Goal: Information Seeking & Learning: Learn about a topic

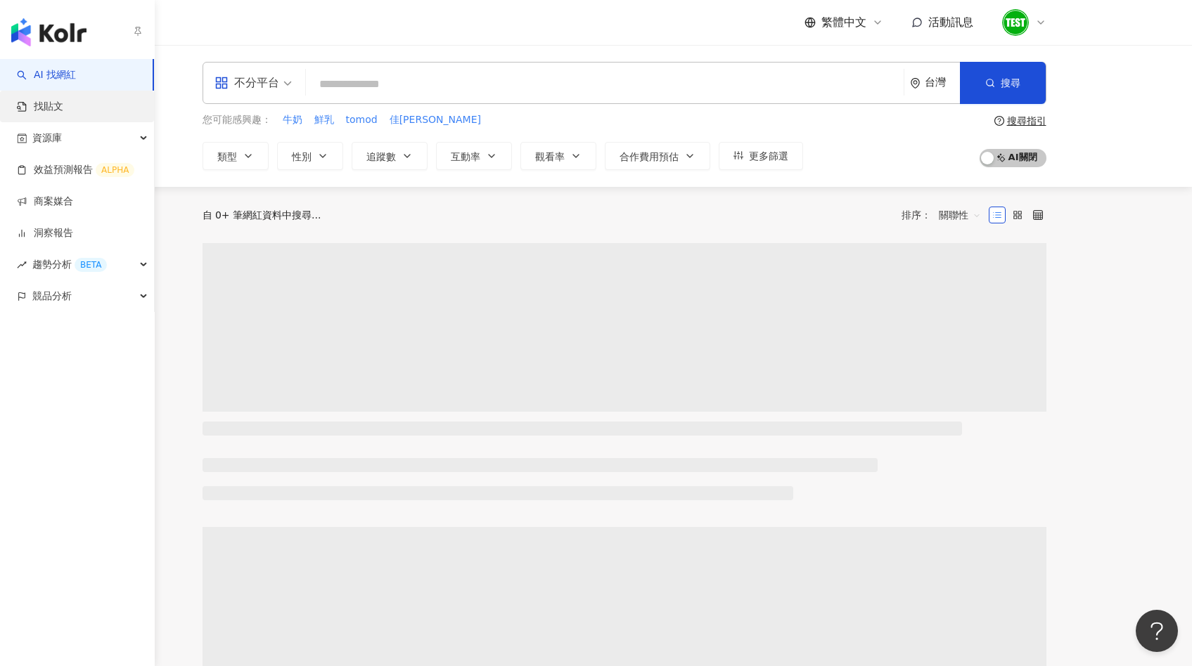
click at [60, 100] on link "找貼文" at bounding box center [40, 107] width 46 height 14
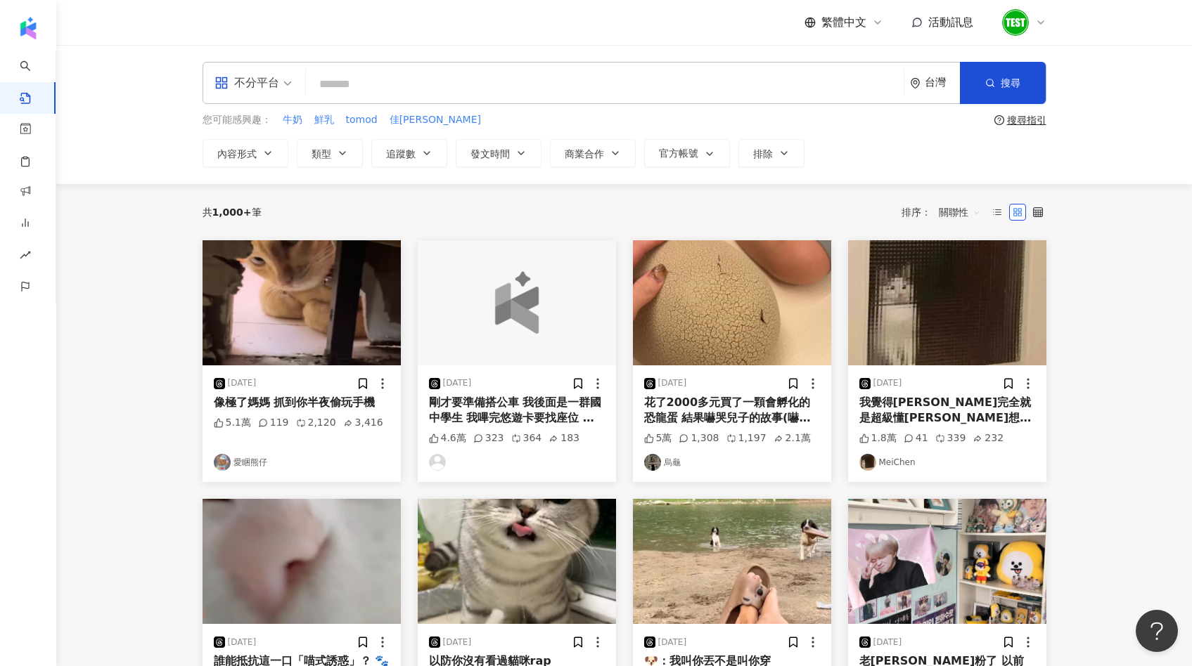
click at [344, 82] on input "search" at bounding box center [604, 84] width 586 height 30
type input "*"
type input "****"
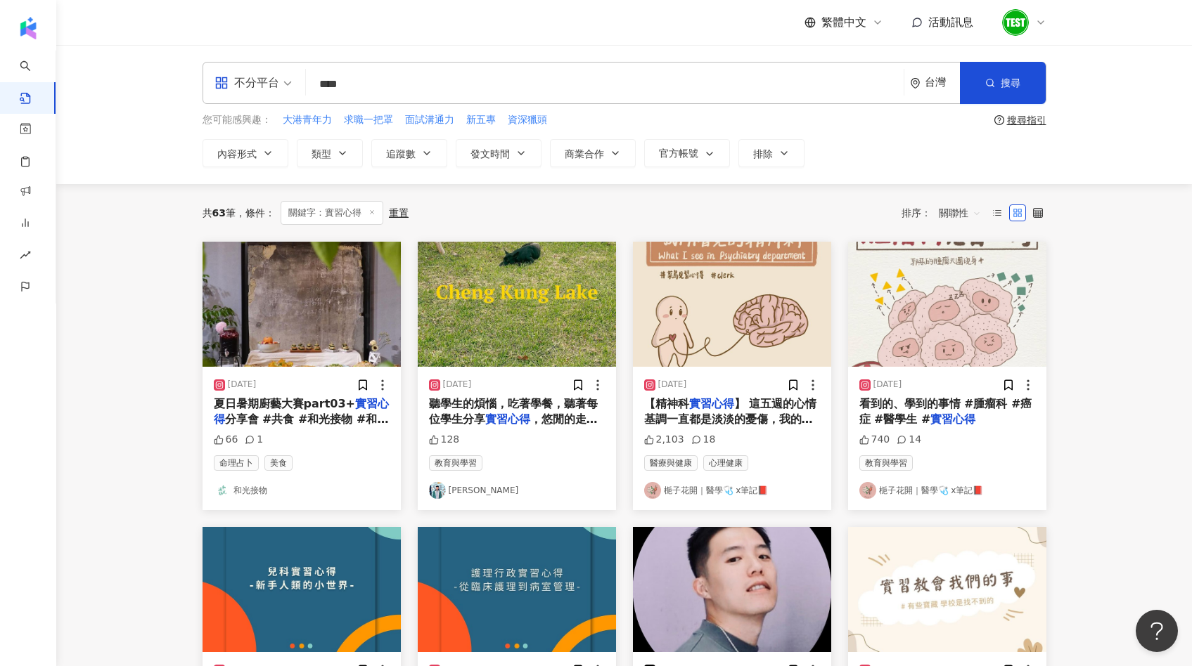
click at [949, 208] on span "關聯性" at bounding box center [960, 213] width 42 height 22
click at [955, 271] on div "互動數" at bounding box center [961, 265] width 39 height 15
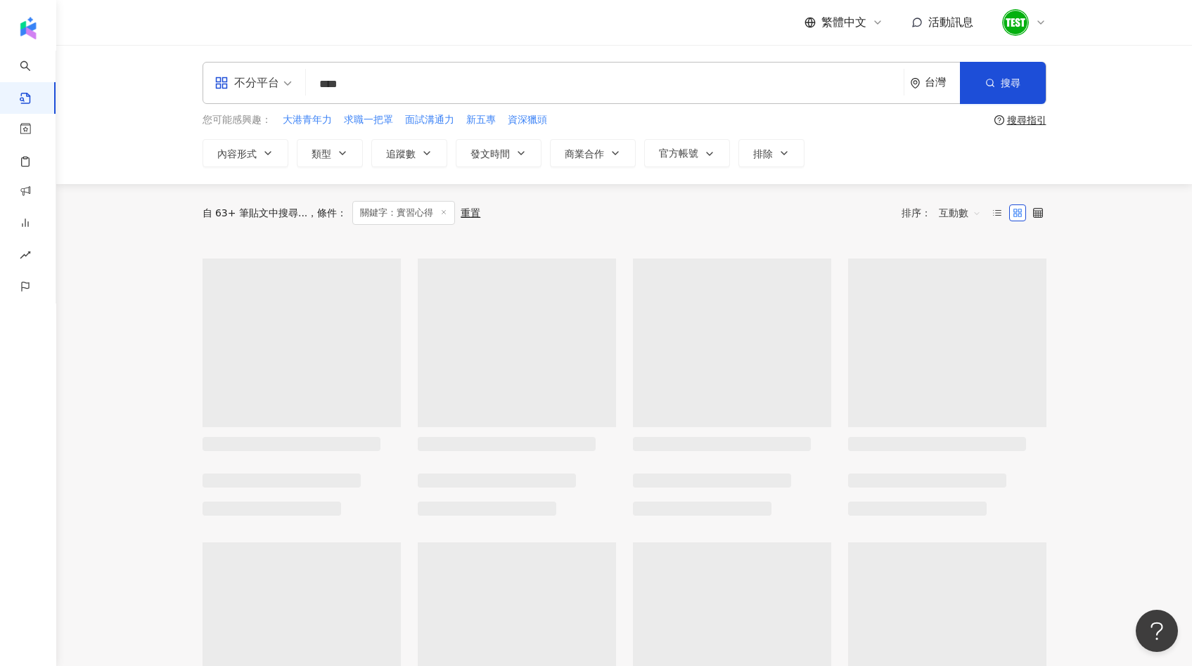
click at [276, 77] on div "不分平台" at bounding box center [246, 83] width 65 height 22
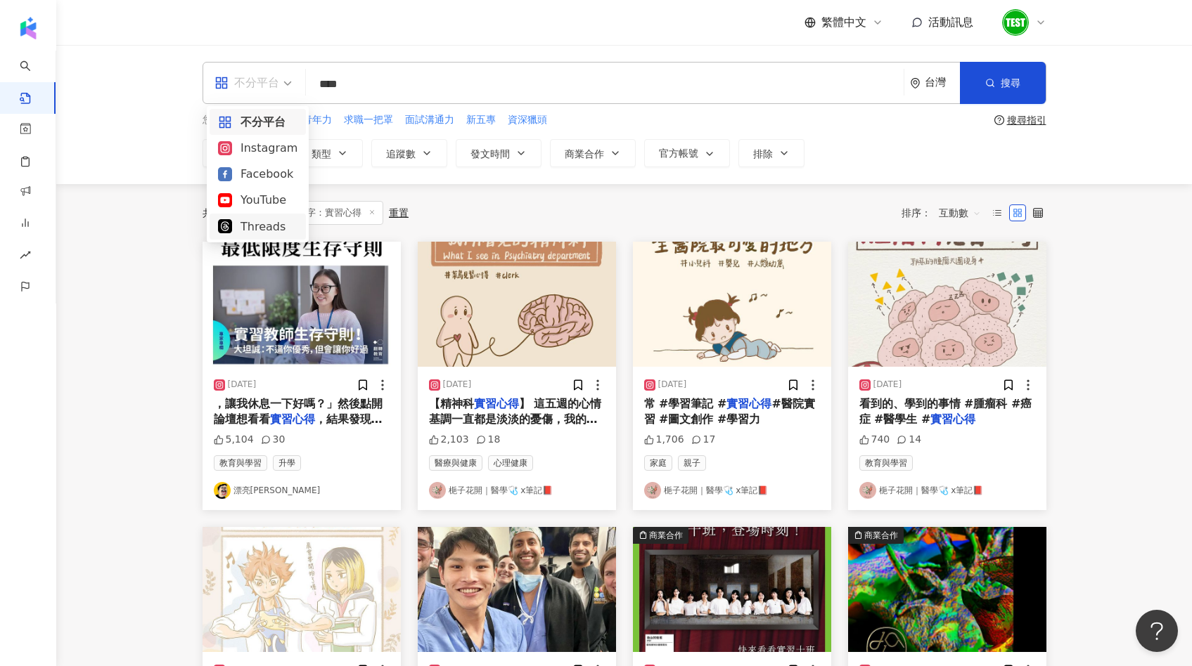
click at [242, 223] on div "Threads" at bounding box center [257, 227] width 79 height 18
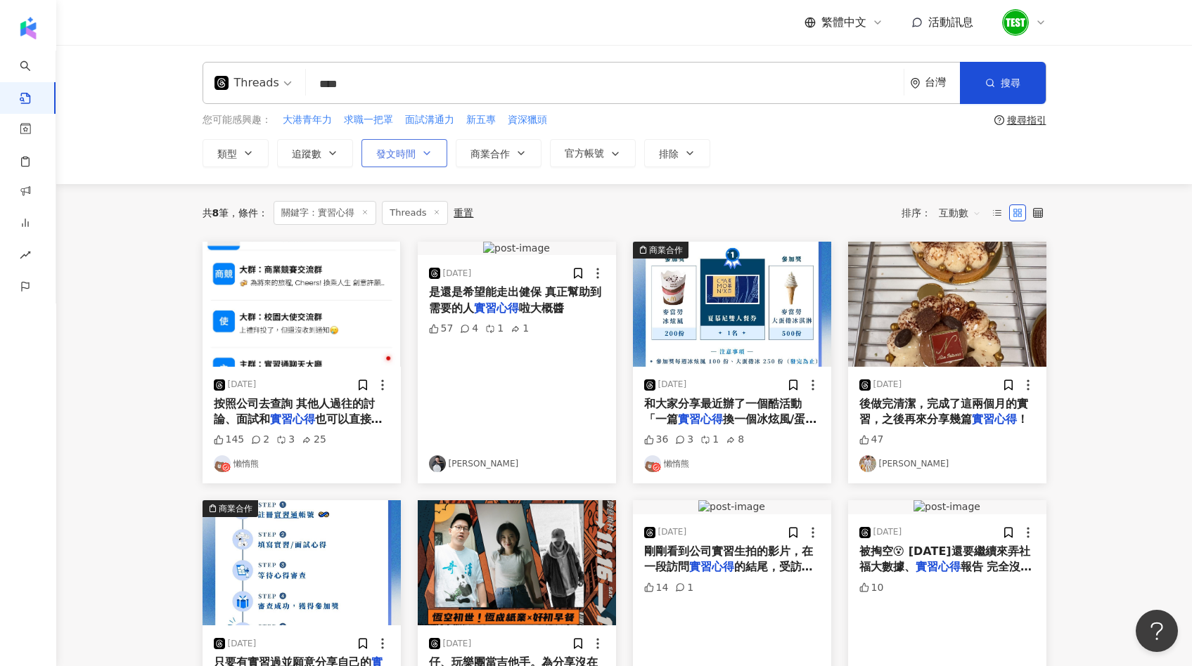
click at [397, 160] on button "發文時間" at bounding box center [404, 153] width 86 height 28
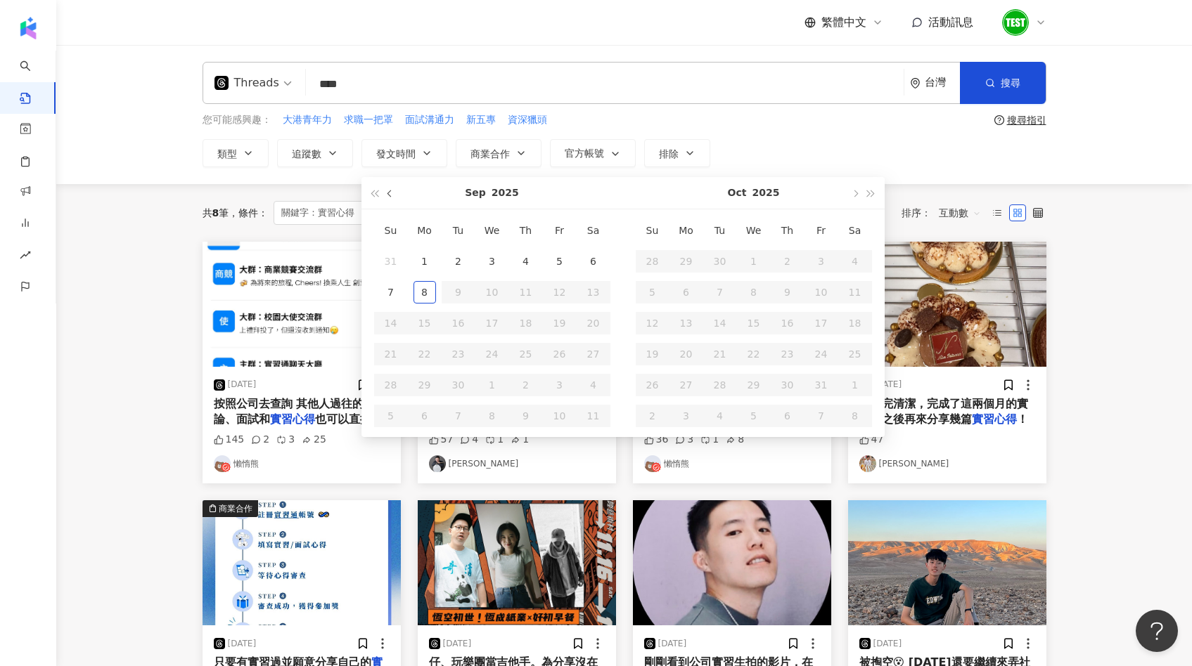
click at [390, 194] on span "button" at bounding box center [390, 194] width 7 height 7
type input "**********"
click at [565, 259] on div "1" at bounding box center [559, 261] width 22 height 22
type input "**********"
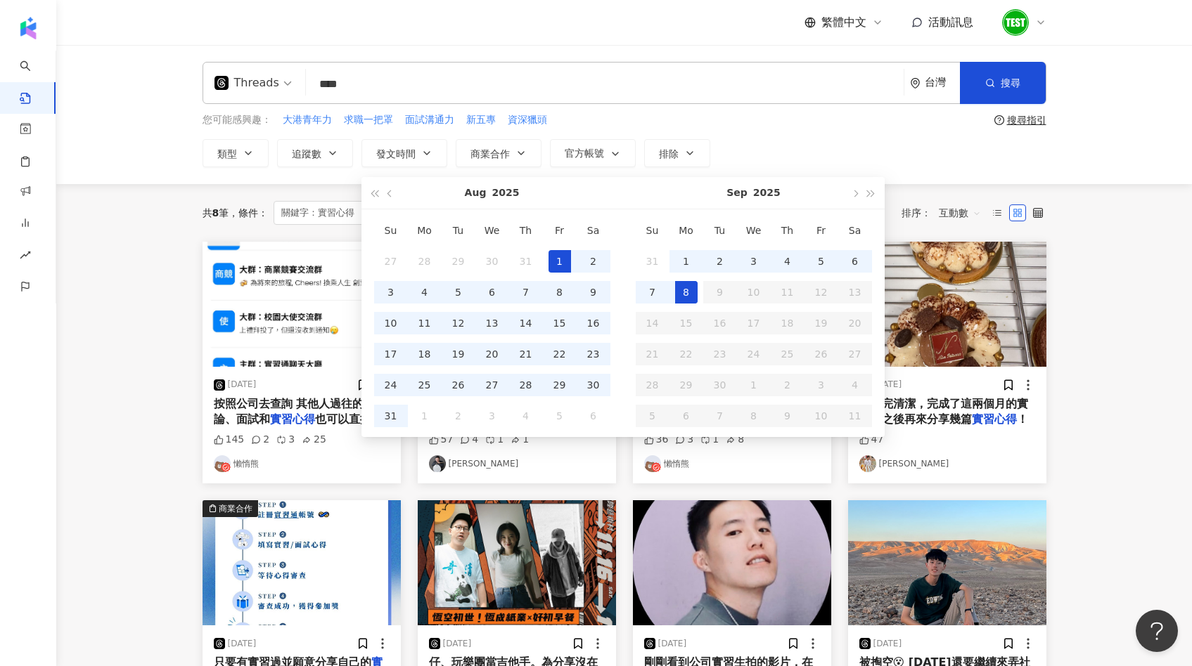
click at [678, 292] on div "8" at bounding box center [686, 292] width 22 height 22
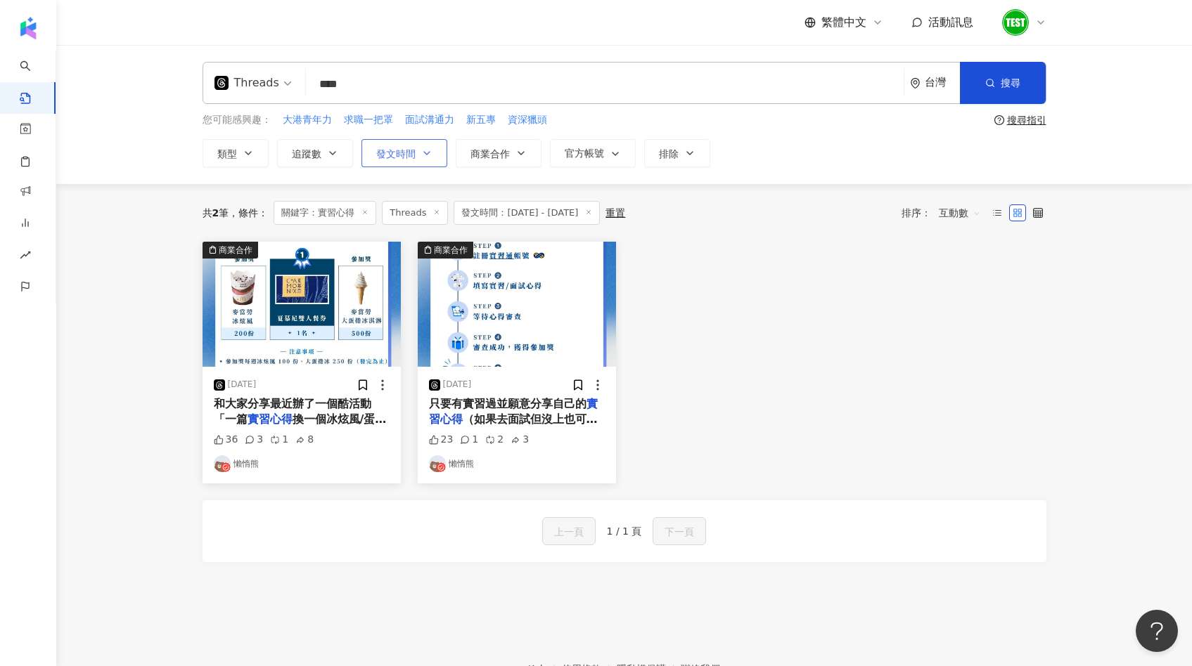
click at [421, 156] on icon "button" at bounding box center [426, 153] width 11 height 11
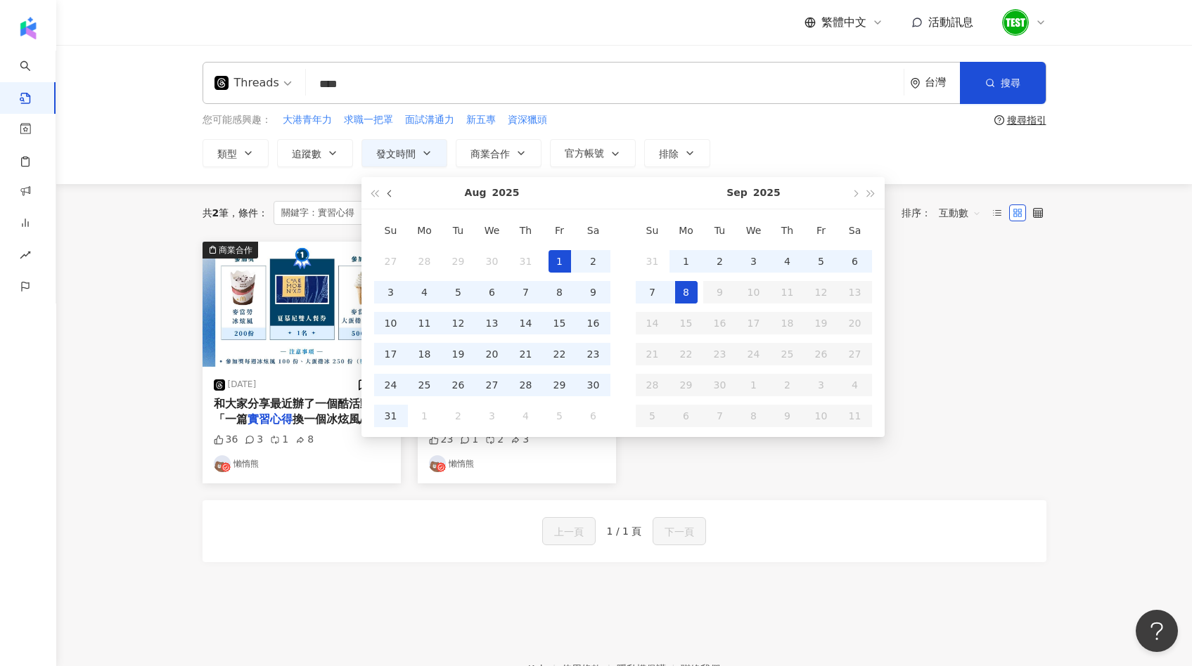
click at [392, 193] on button "button" at bounding box center [389, 193] width 15 height 32
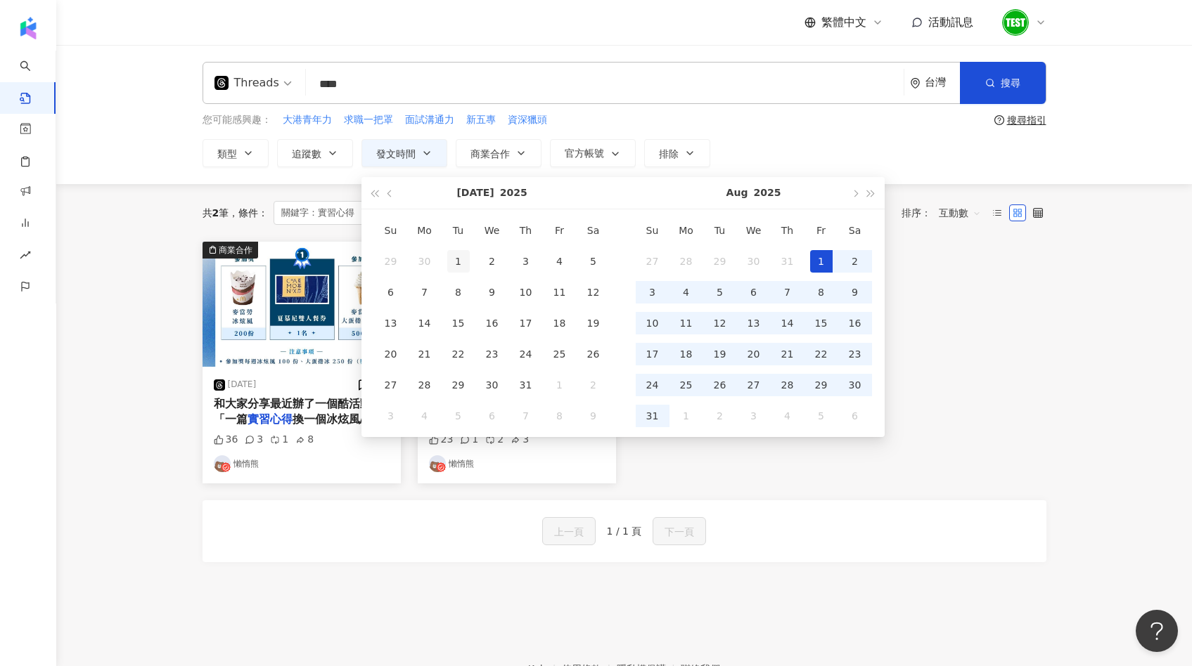
type input "**********"
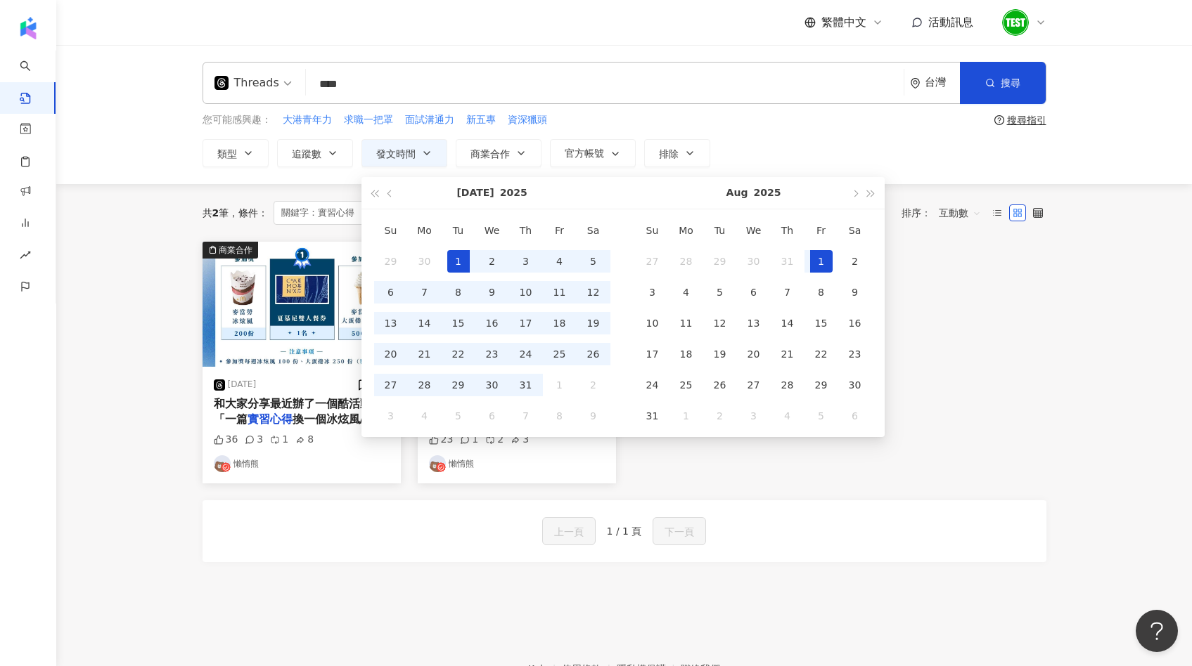
click at [464, 260] on div "1" at bounding box center [458, 261] width 22 height 22
click at [853, 198] on button "button" at bounding box center [854, 193] width 15 height 32
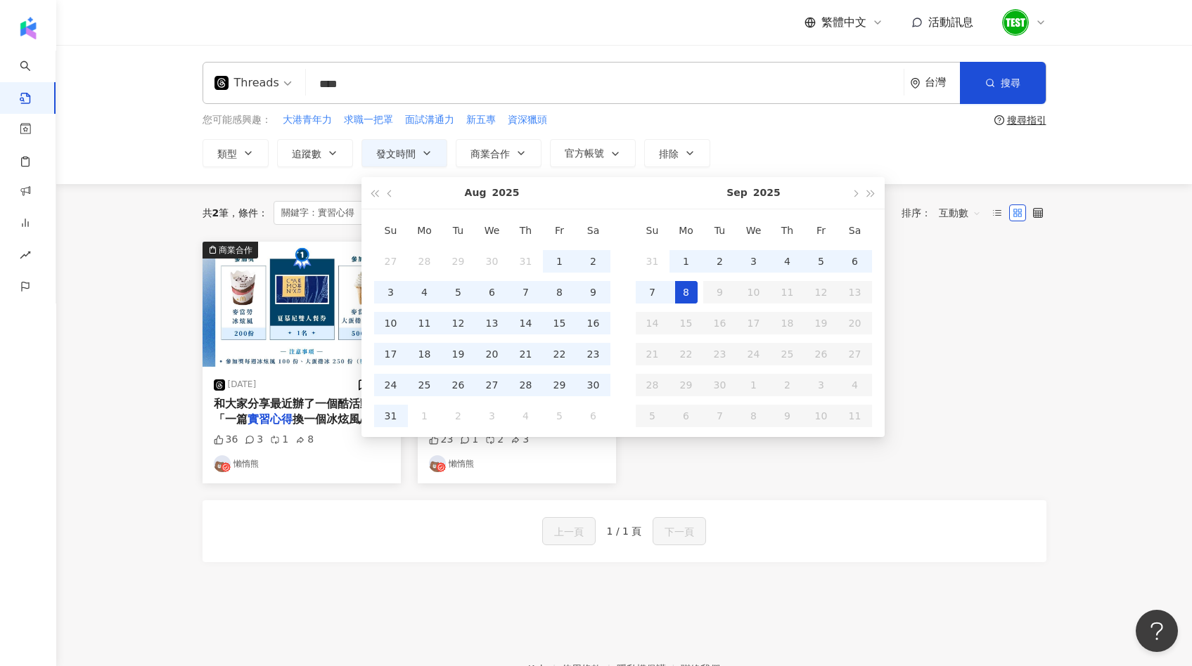
click at [672, 294] on td "8" at bounding box center [686, 292] width 34 height 31
type input "**********"
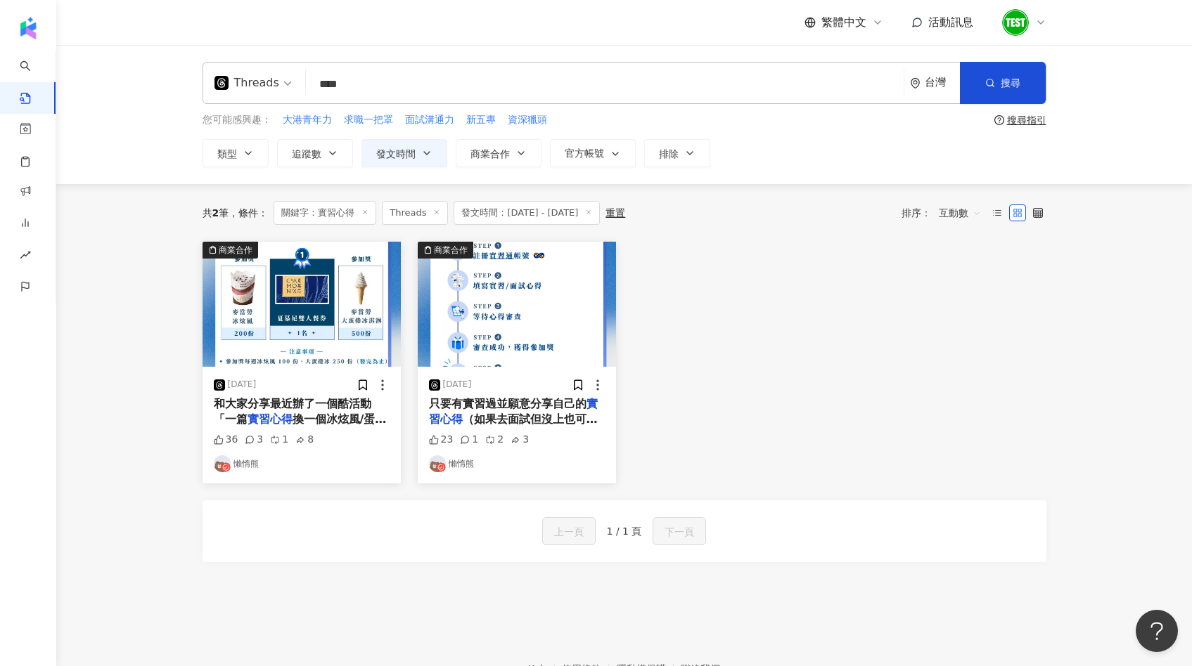
type input "**********"
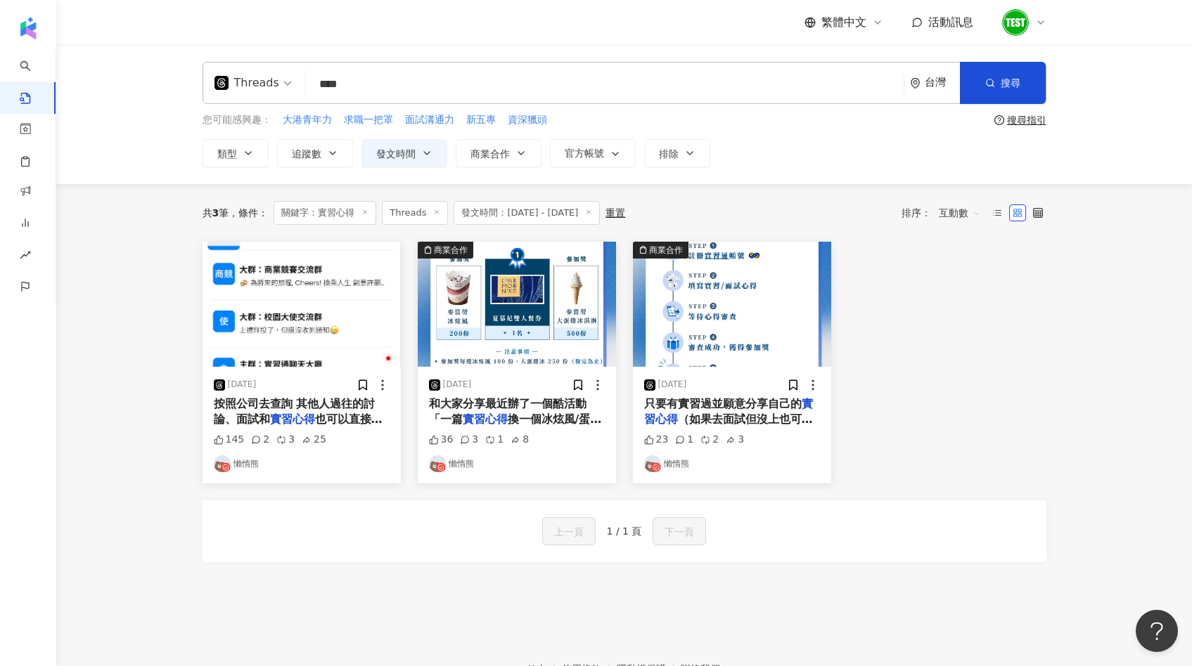
drag, startPoint x: 423, startPoint y: 77, endPoint x: 202, endPoint y: 67, distance: 221.7
click at [202, 67] on div "Threads 實習心得 **** 台灣 搜尋" at bounding box center [624, 83] width 844 height 42
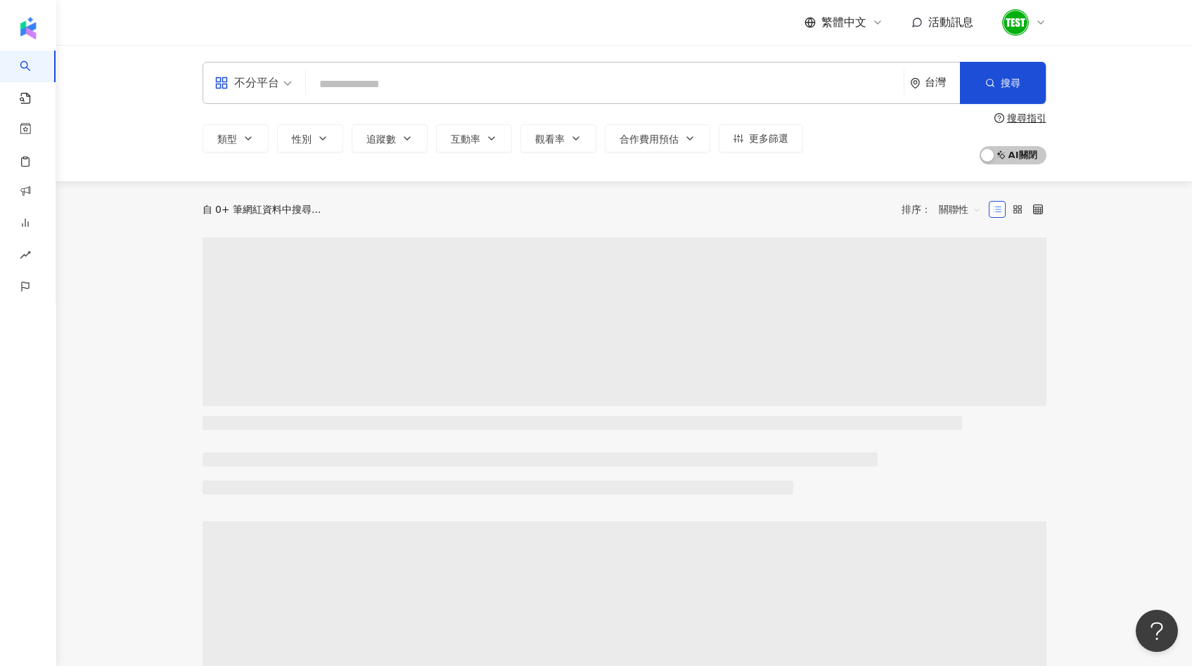
click at [370, 92] on input "search" at bounding box center [604, 84] width 586 height 27
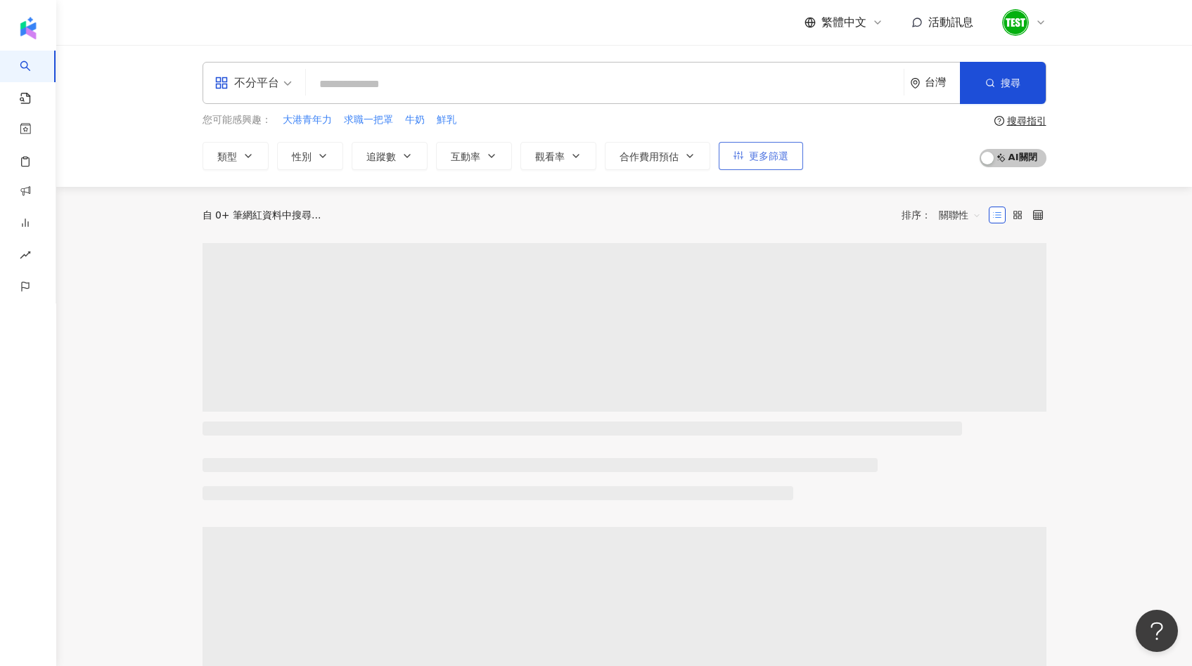
click at [766, 151] on span "更多篩選" at bounding box center [768, 155] width 39 height 11
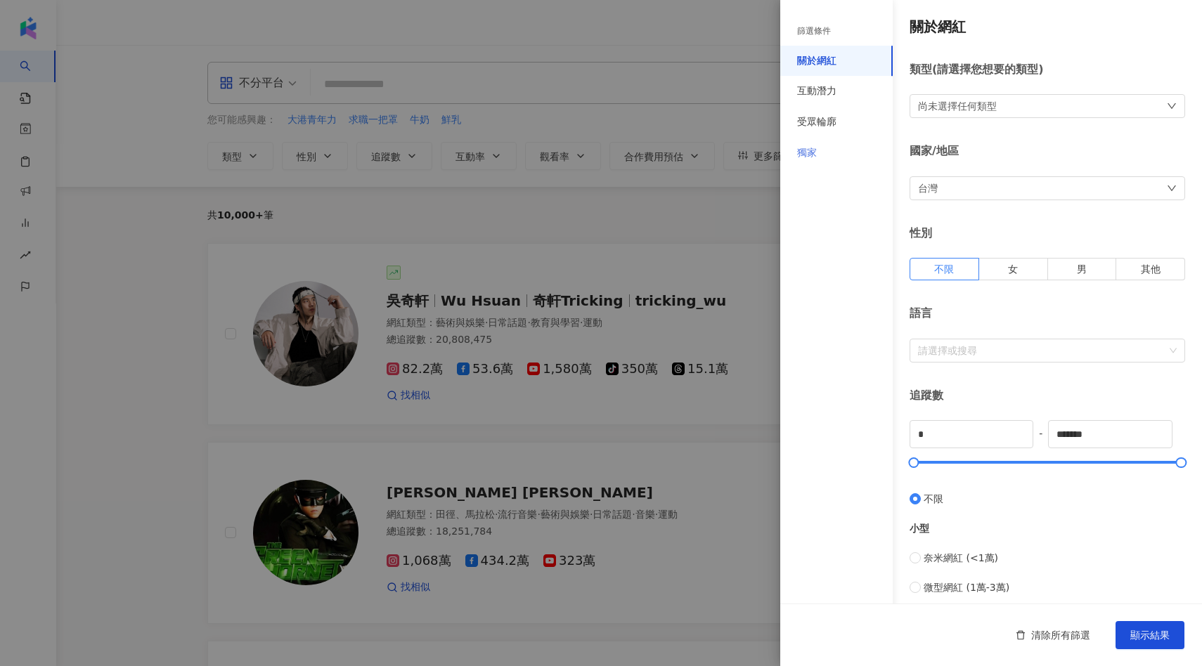
click at [820, 161] on div "獨家" at bounding box center [836, 153] width 112 height 31
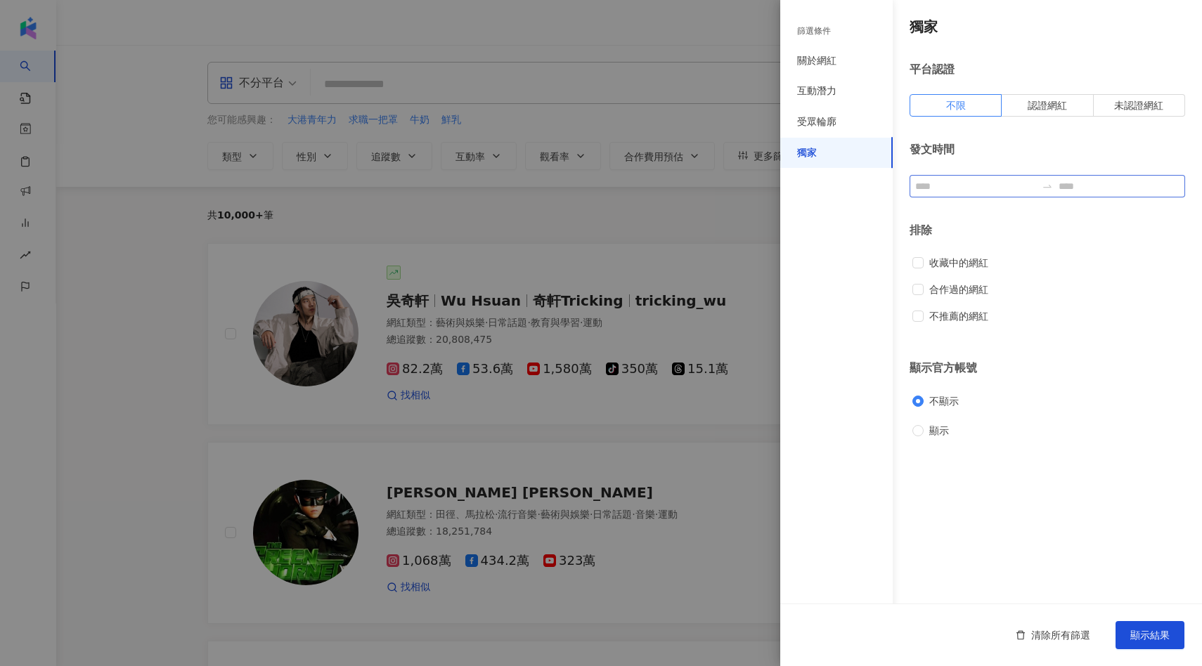
click at [962, 177] on div at bounding box center [1048, 186] width 276 height 22
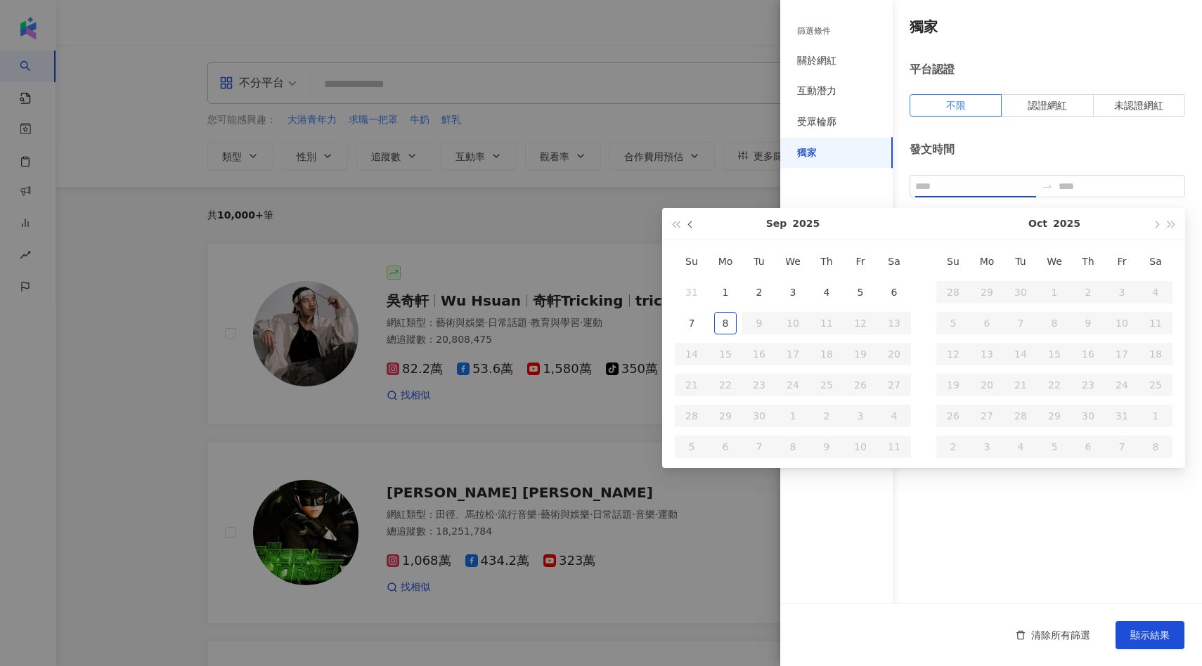
click at [688, 224] on span "button" at bounding box center [691, 224] width 7 height 7
type input "**********"
click at [694, 285] on div "1" at bounding box center [692, 292] width 22 height 22
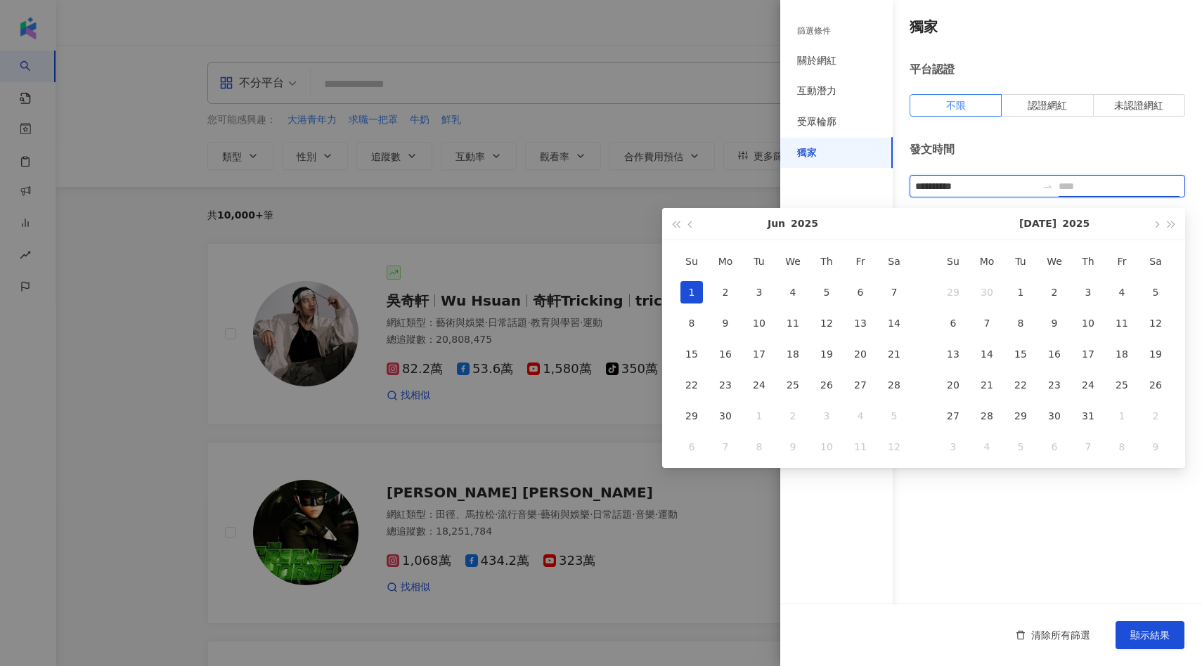
type input "**********"
click at [1152, 228] on button "button" at bounding box center [1155, 224] width 15 height 32
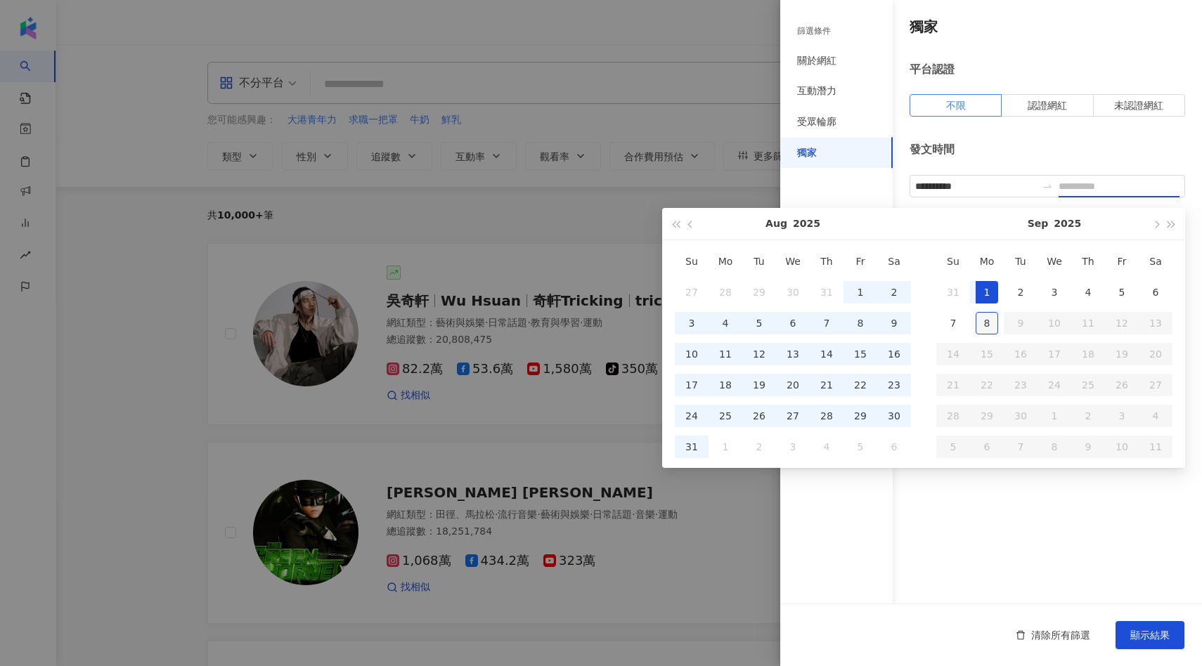
type input "**********"
click at [986, 325] on div "8" at bounding box center [987, 323] width 22 height 22
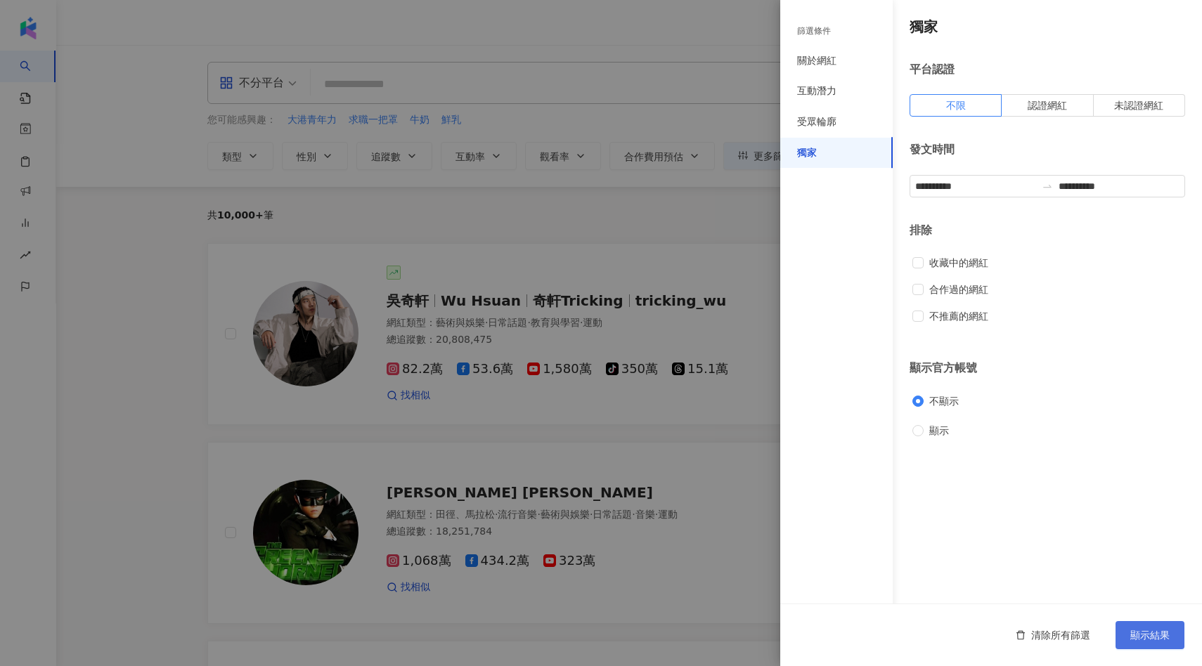
click at [1145, 640] on span "顯示結果" at bounding box center [1149, 635] width 39 height 11
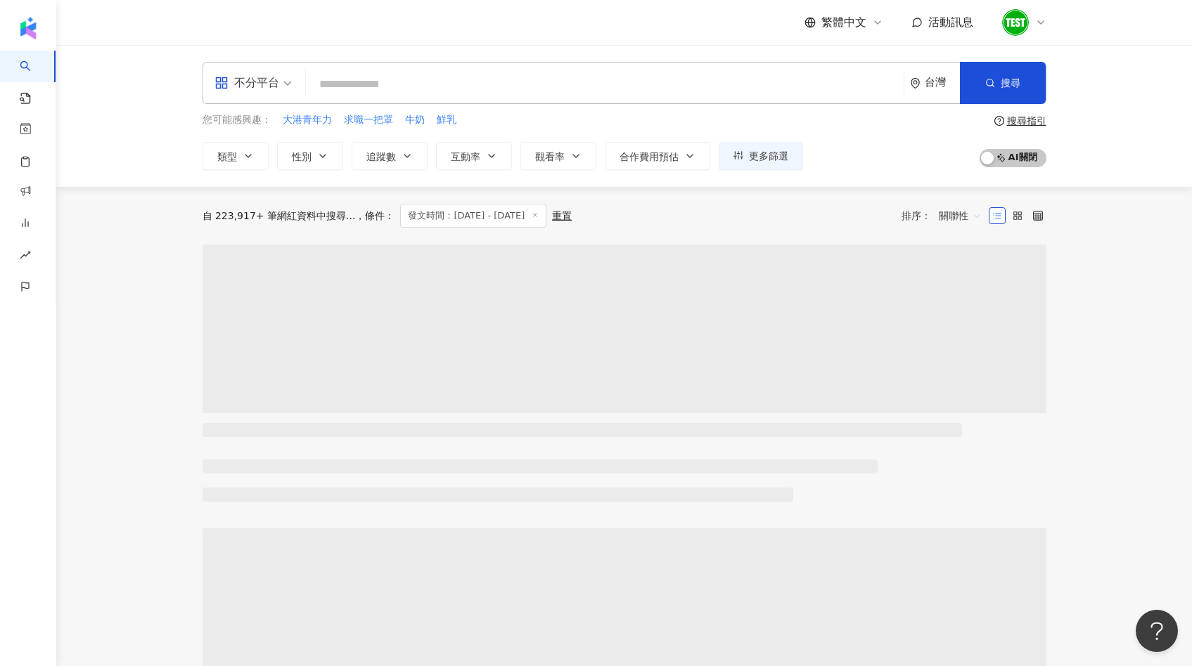
click at [564, 78] on input "search" at bounding box center [604, 84] width 586 height 27
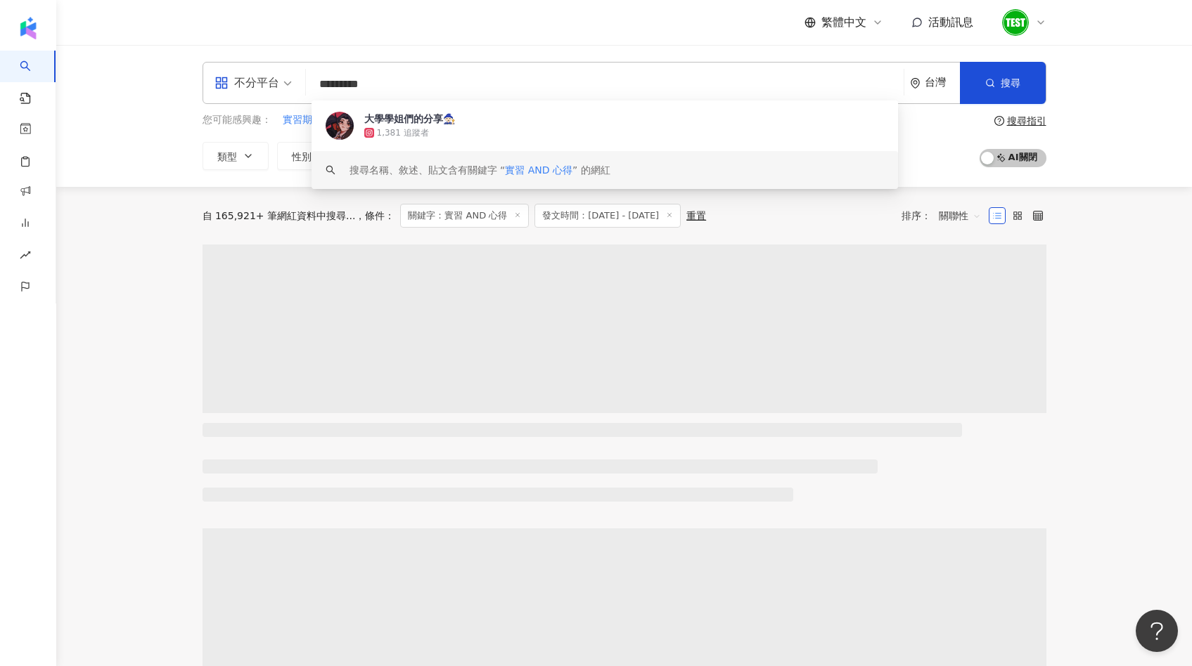
type input "*********"
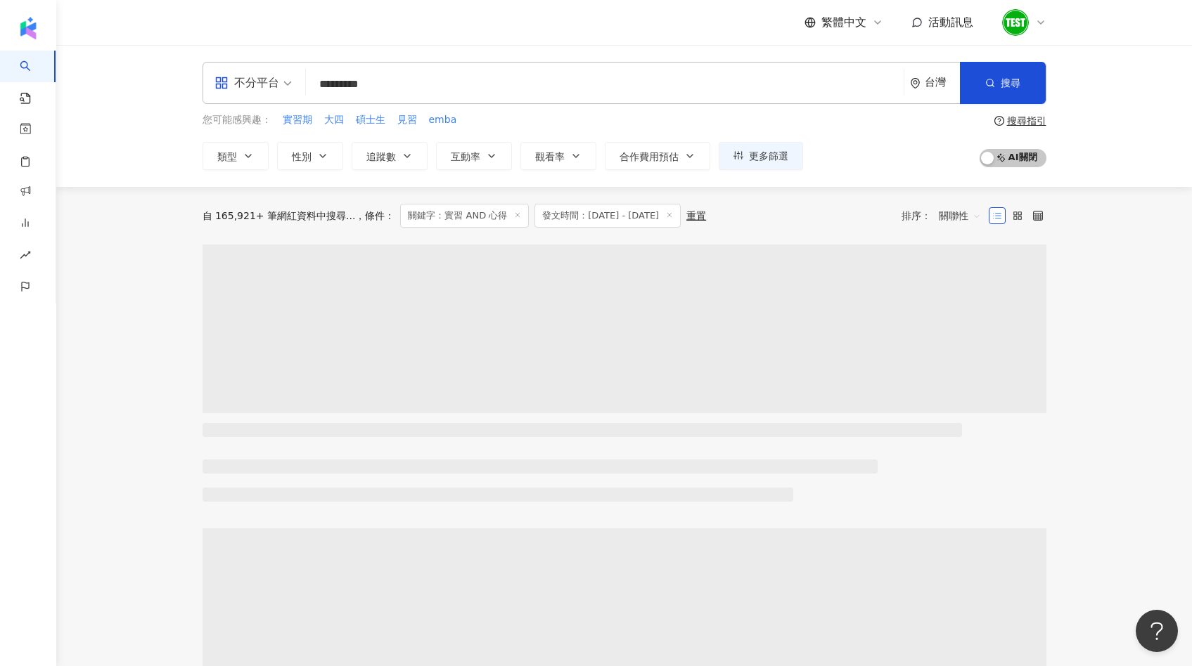
click at [396, 233] on div "自 165,921+ 筆網紅資料中搜尋... 條件 ： 關鍵字：實習 AND 心得 發文時間：2025/6/1 - 2025/9/8 重置 排序： 關聯性" at bounding box center [624, 216] width 844 height 58
click at [394, 162] on span "追蹤數" at bounding box center [381, 156] width 30 height 11
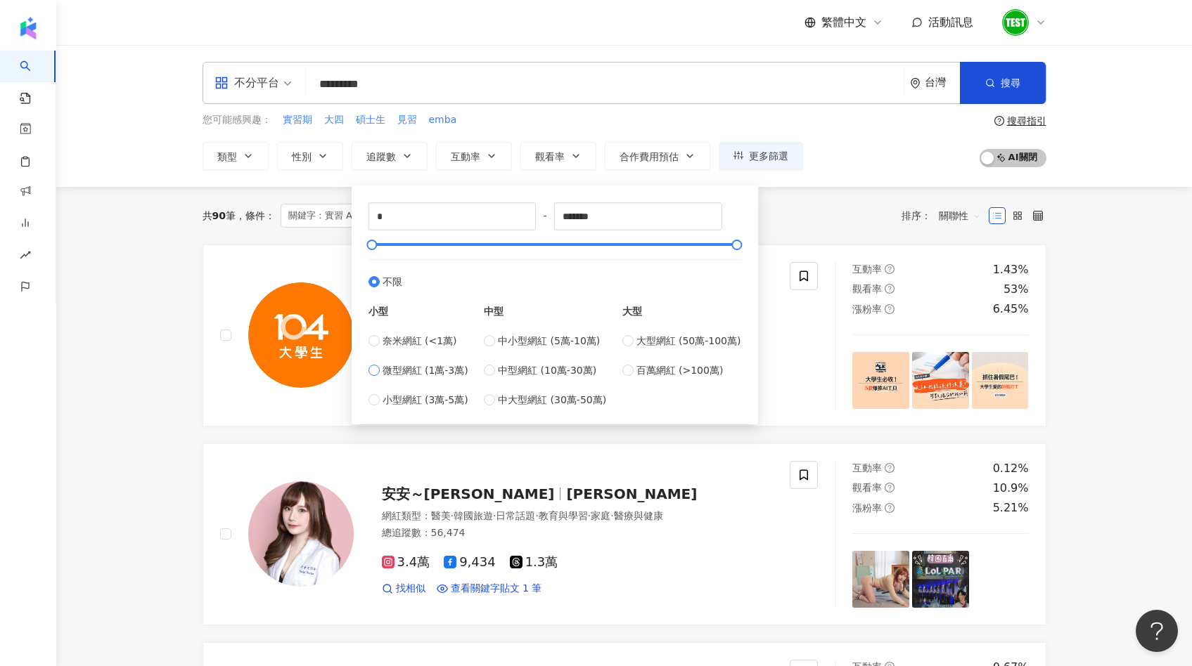
click at [415, 366] on span "微型網紅 (1萬-3萬)" at bounding box center [425, 370] width 86 height 15
type input "*****"
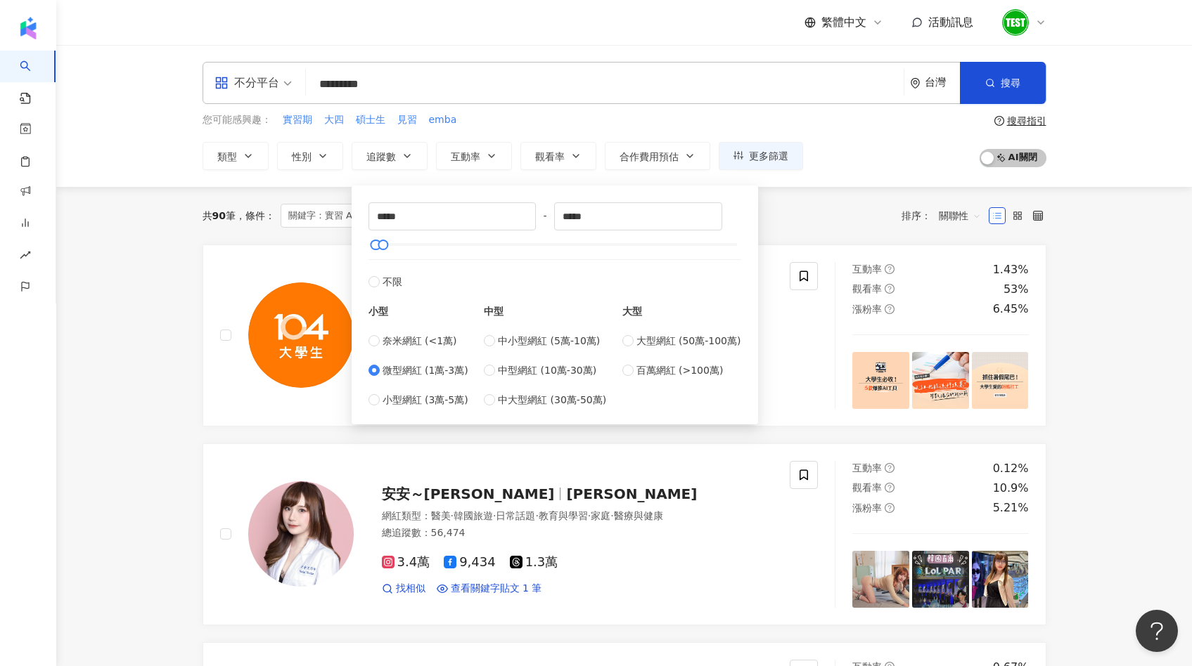
click at [327, 239] on div "共 90 筆 條件 ： 關鍵字：實習 AND 心得 發文時間：2025/6/1 - 2025/9/8 重置 排序： 關聯性" at bounding box center [624, 216] width 844 height 58
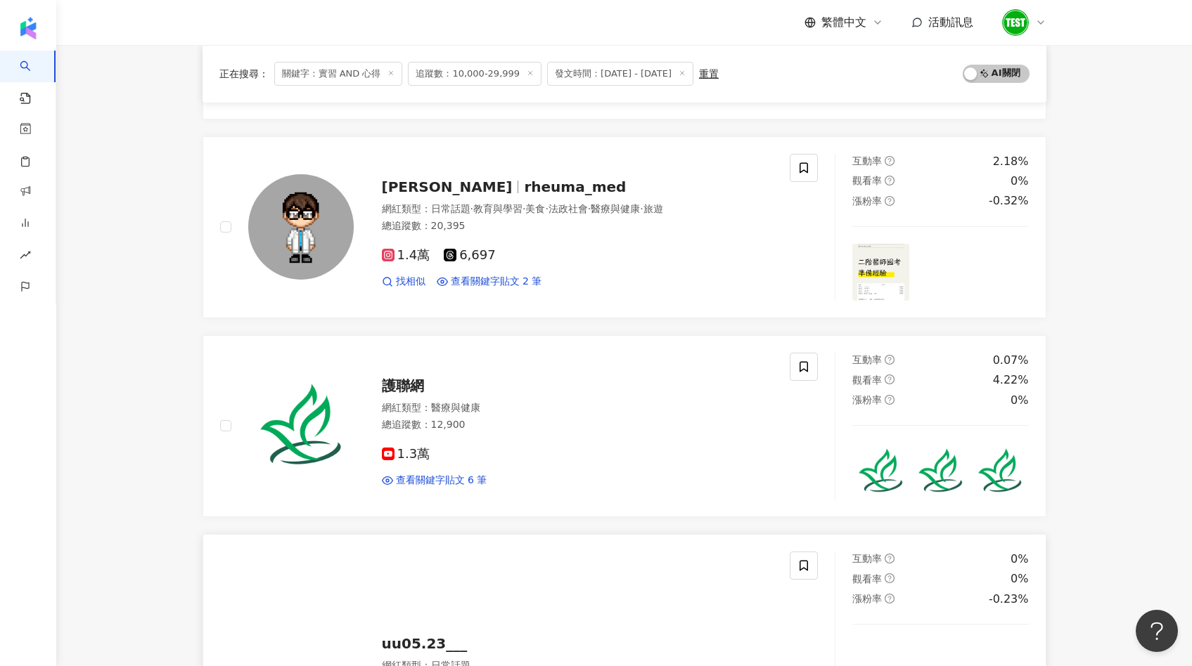
scroll to position [272, 0]
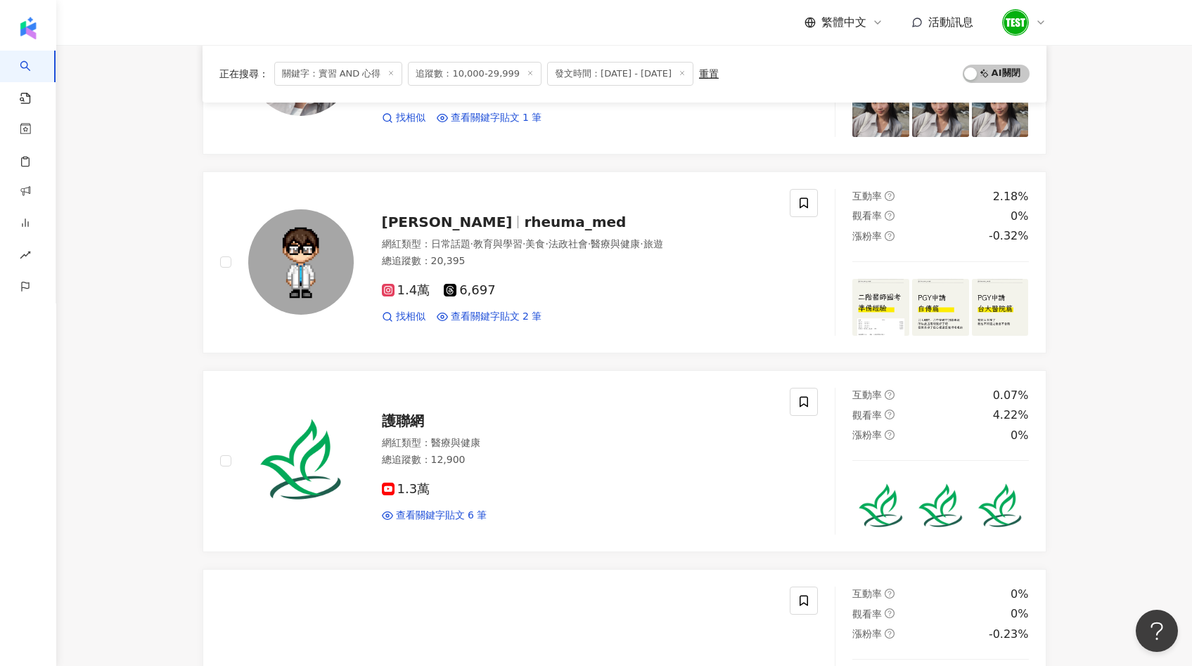
drag, startPoint x: 439, startPoint y: 418, endPoint x: 671, endPoint y: 10, distance: 469.5
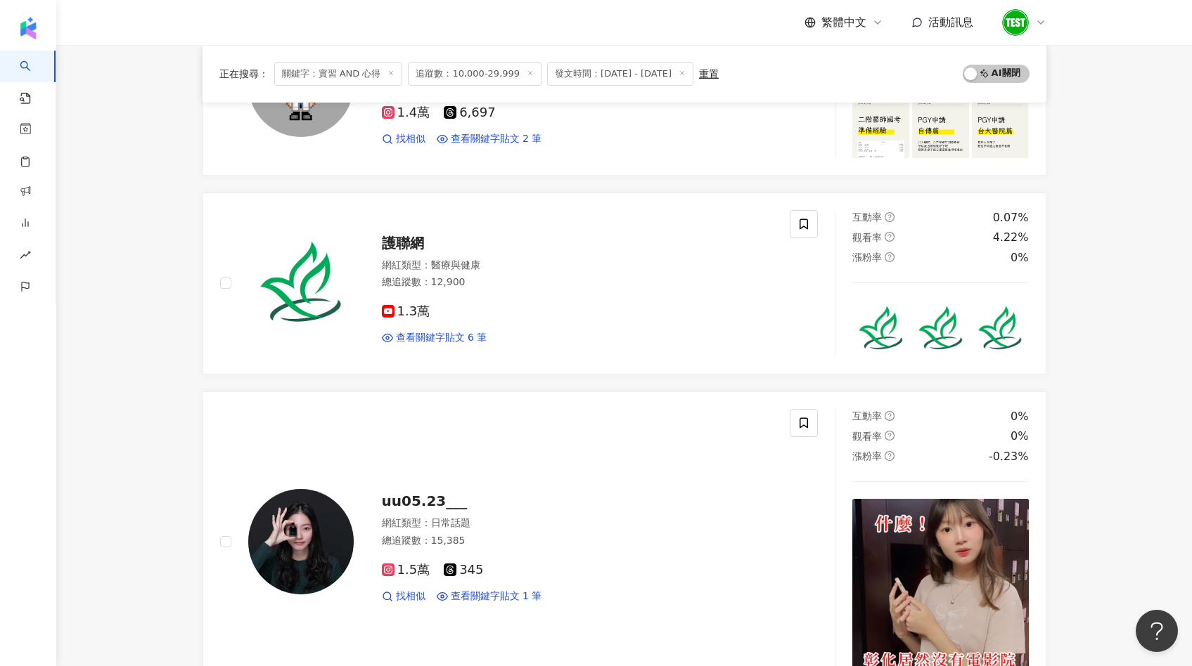
scroll to position [0, 0]
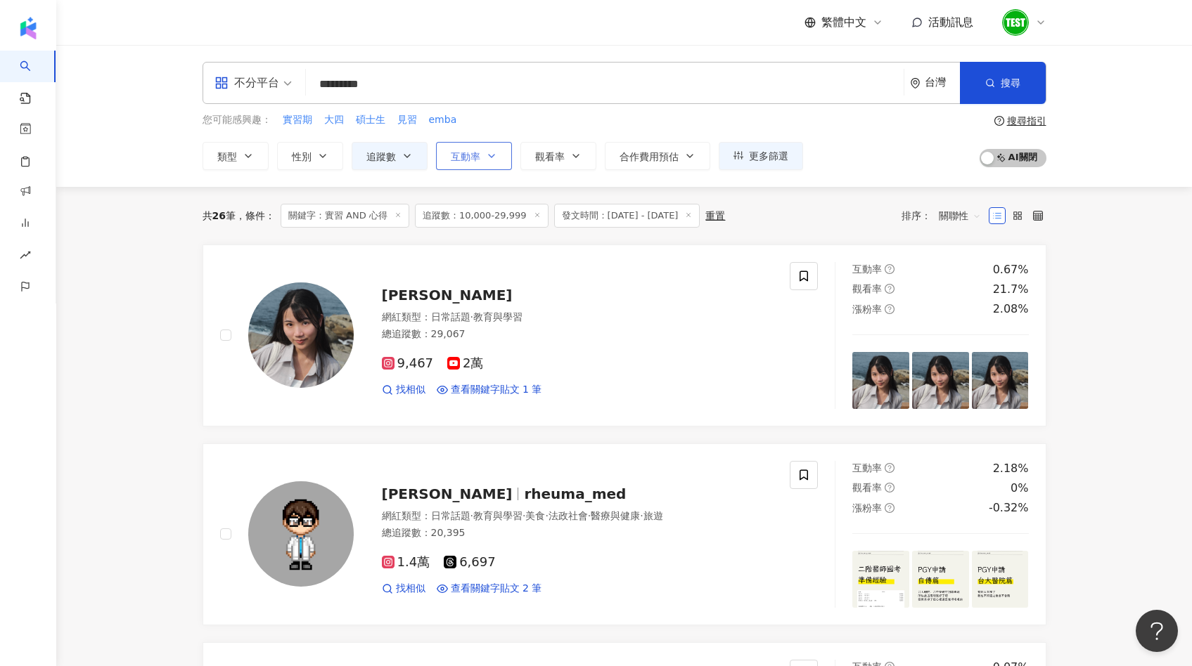
click at [452, 157] on span "互動率" at bounding box center [466, 156] width 30 height 11
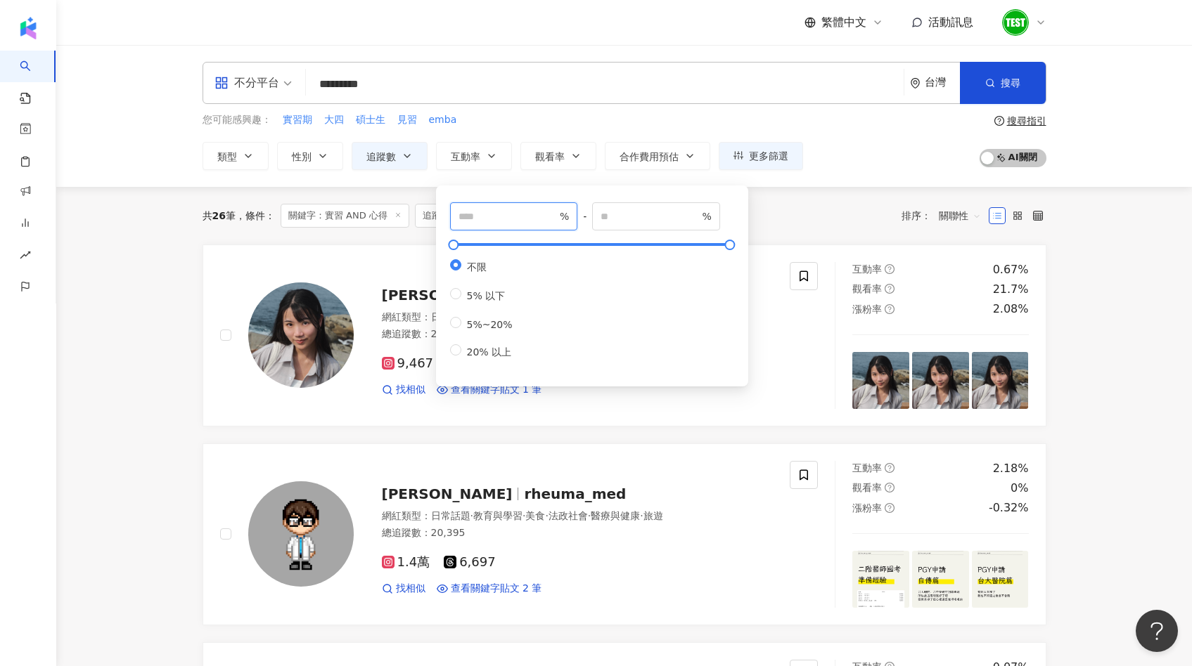
click at [494, 211] on input "number" at bounding box center [507, 216] width 98 height 15
type input "*"
click at [787, 226] on div "共 26 筆 條件 ： 關鍵字：實習 AND 心得 追蹤數：10,000-29,999 發文時間：2025/6/1 - 2025/9/8 重置 排序： 關聯性" at bounding box center [624, 216] width 844 height 24
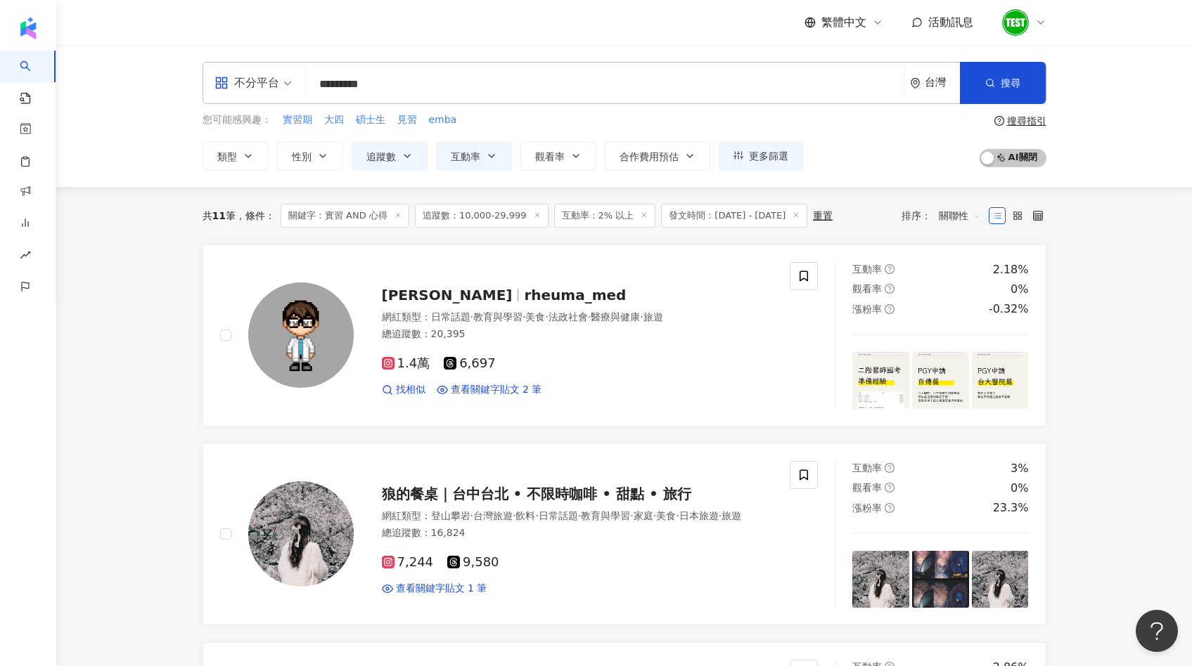
click at [261, 77] on div "不分平台" at bounding box center [246, 83] width 65 height 22
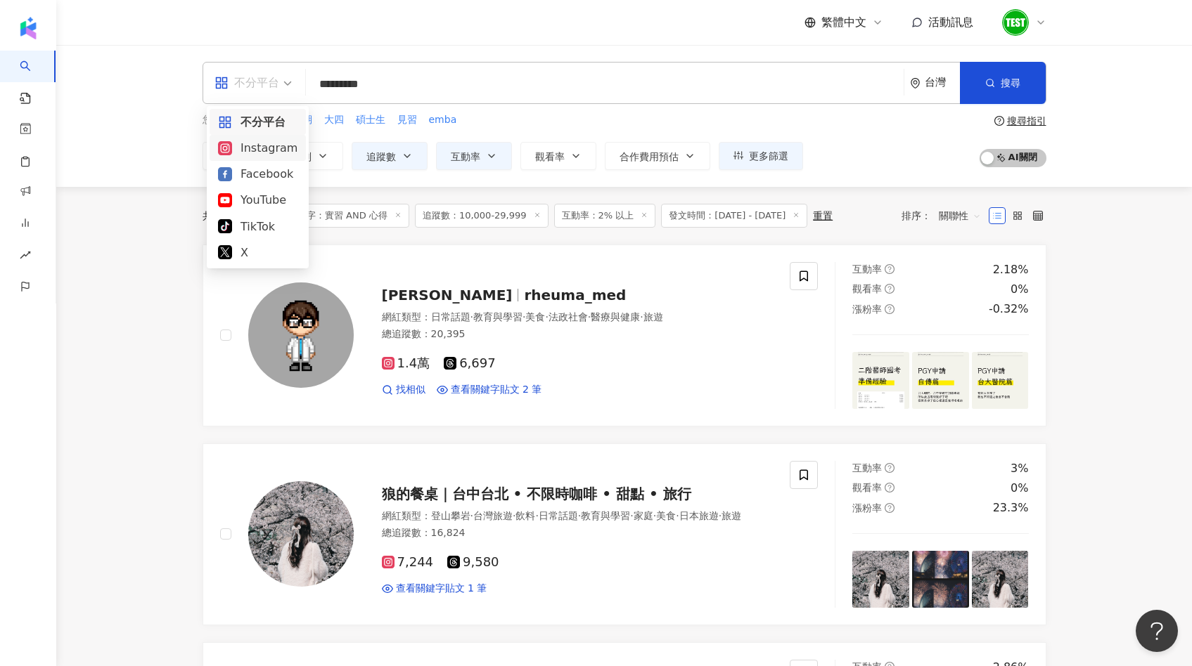
click at [267, 152] on div "Instagram" at bounding box center [257, 148] width 79 height 18
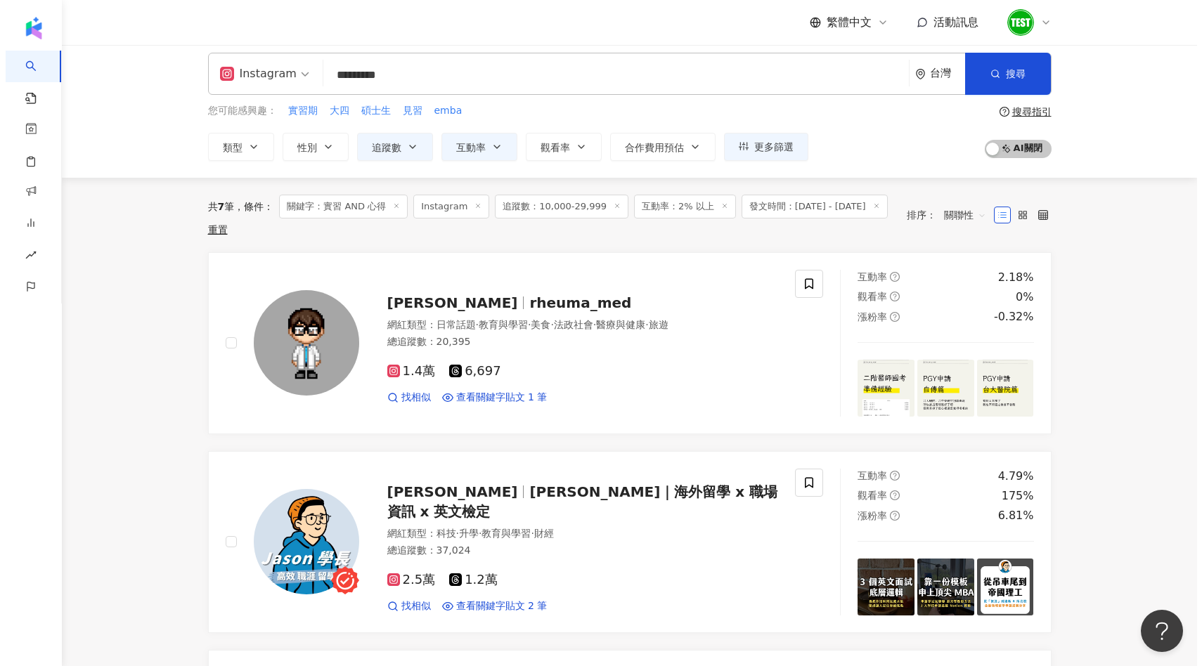
scroll to position [3, 0]
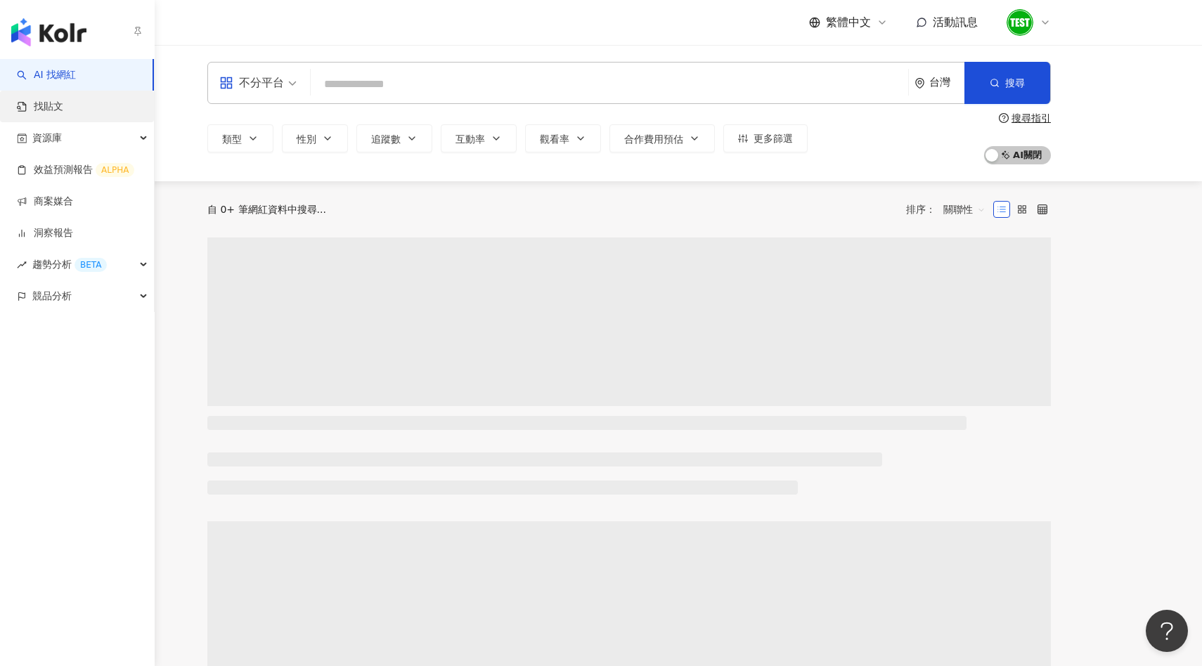
click at [44, 103] on link "找貼文" at bounding box center [40, 107] width 46 height 14
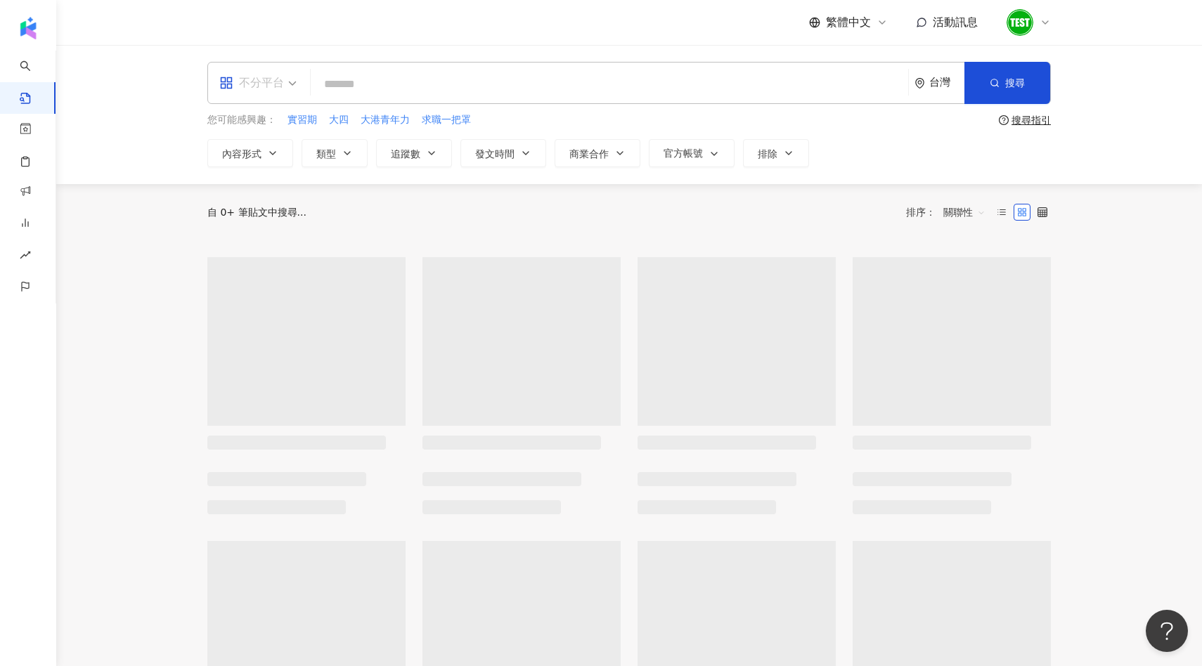
click at [264, 84] on div "不分平台" at bounding box center [251, 83] width 65 height 22
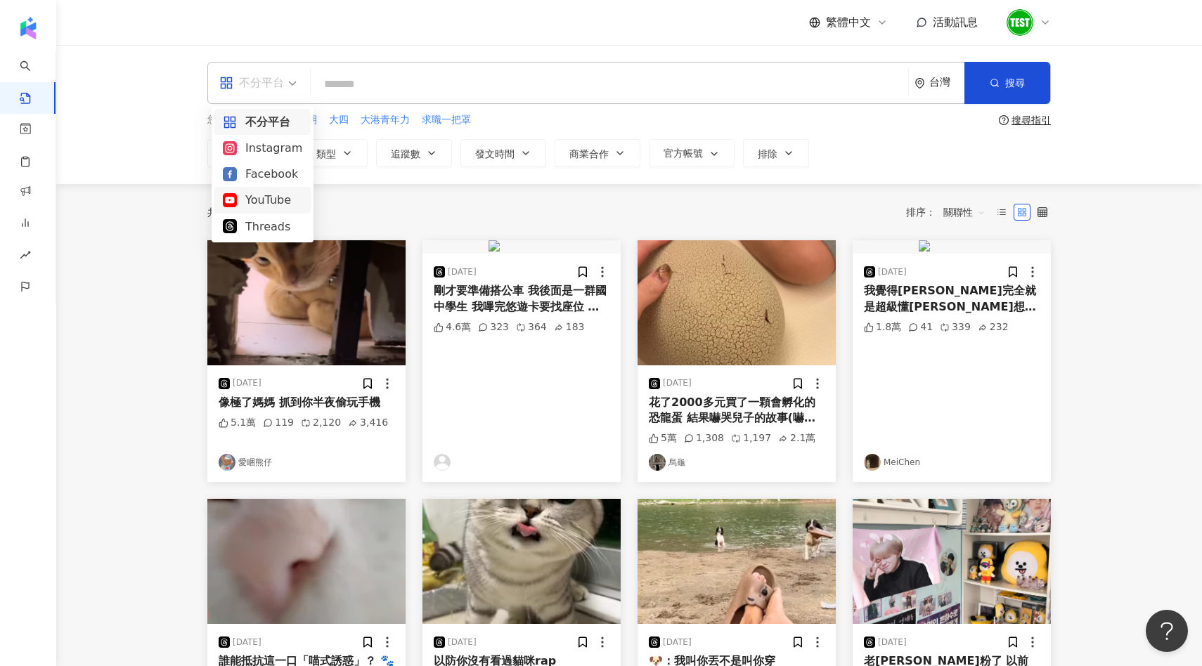
click at [262, 198] on div "YouTube" at bounding box center [262, 200] width 79 height 18
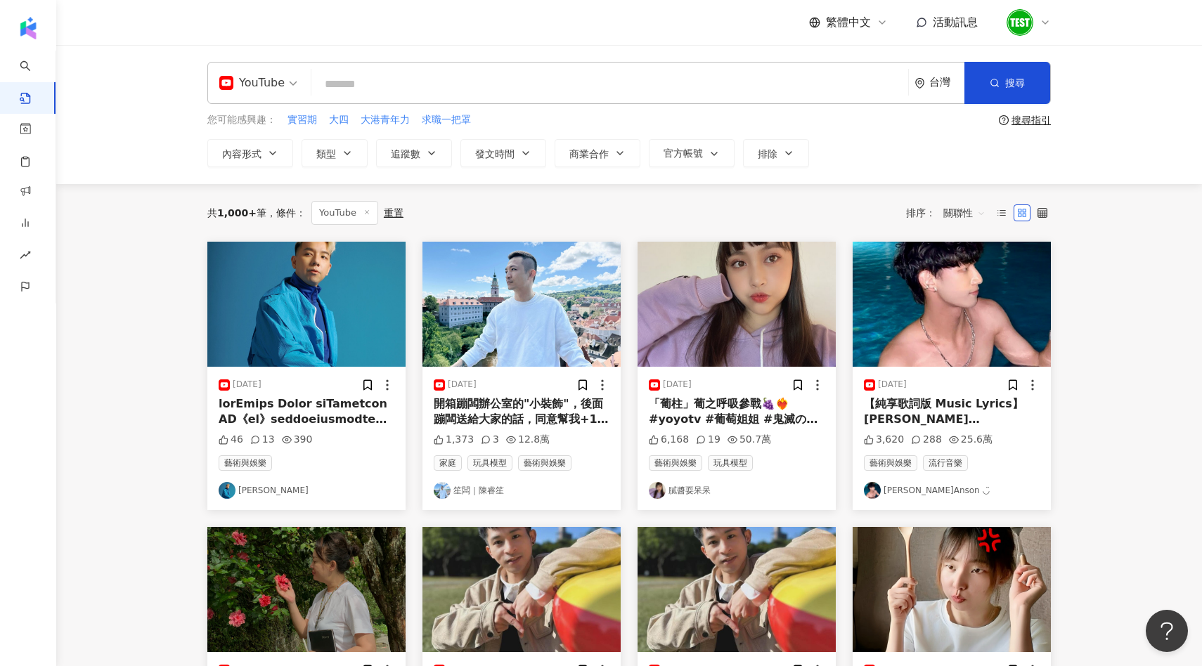
click at [600, 90] on input "search" at bounding box center [610, 84] width 586 height 30
type input "****"
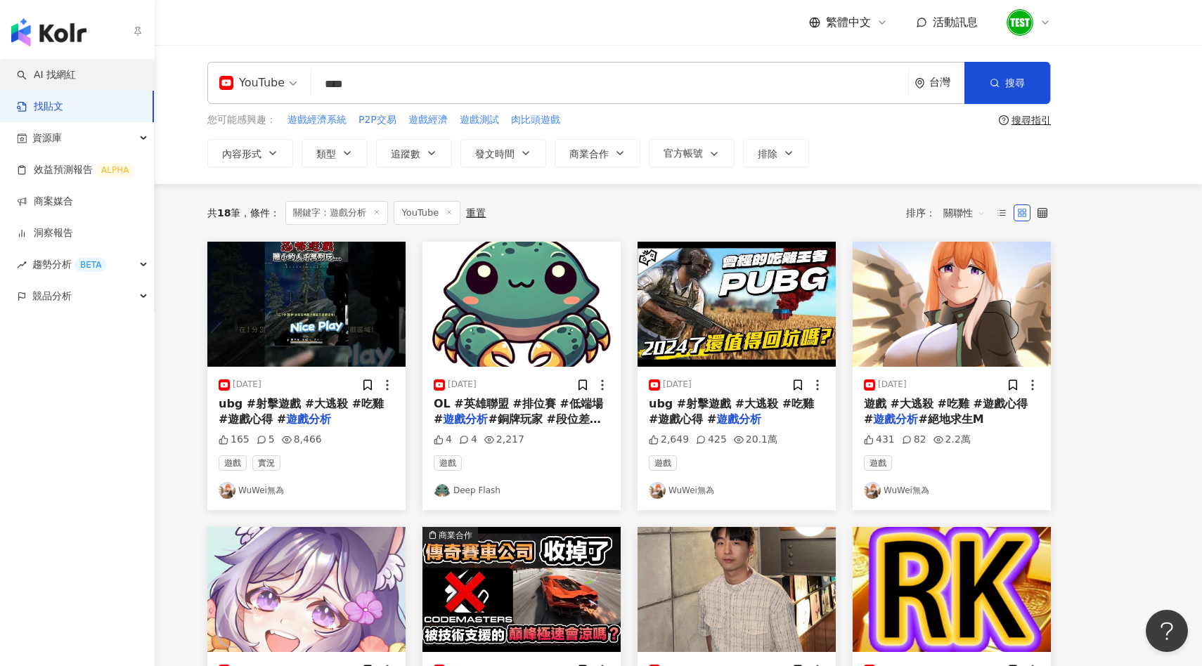
click at [26, 76] on link "AI 找網紅" at bounding box center [46, 75] width 59 height 14
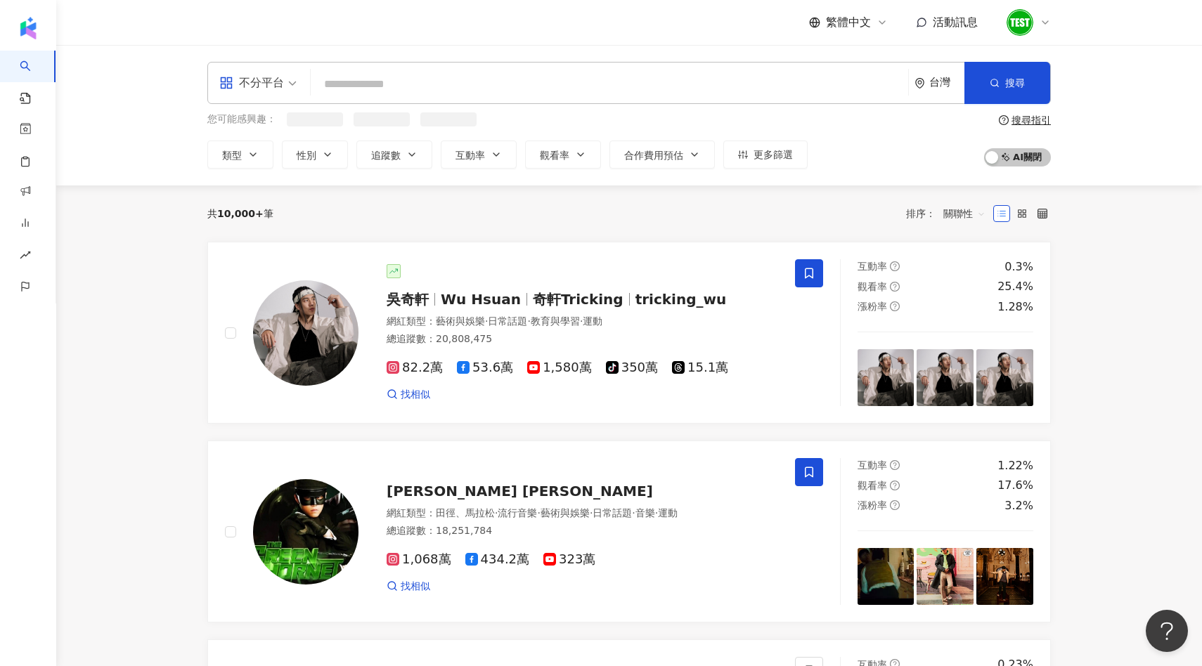
click at [301, 84] on div "不分平台" at bounding box center [258, 83] width 93 height 41
click at [283, 84] on div "不分平台" at bounding box center [251, 83] width 65 height 22
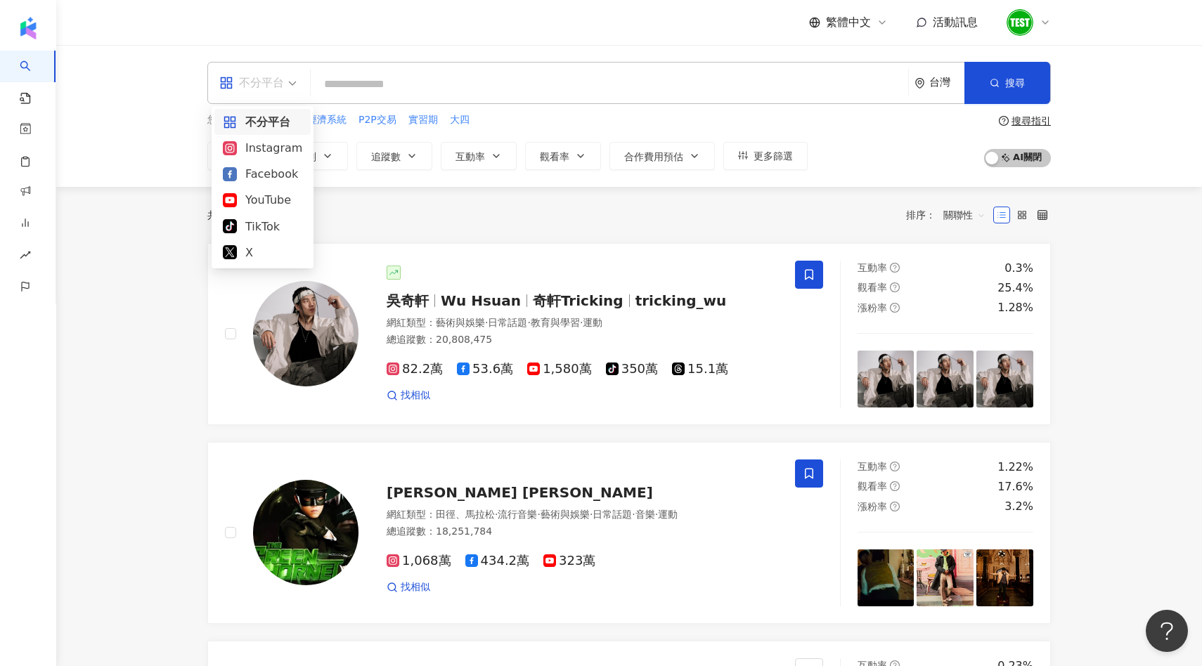
click at [283, 84] on div "不分平台" at bounding box center [251, 83] width 65 height 22
click at [269, 196] on div "YouTube" at bounding box center [262, 200] width 79 height 18
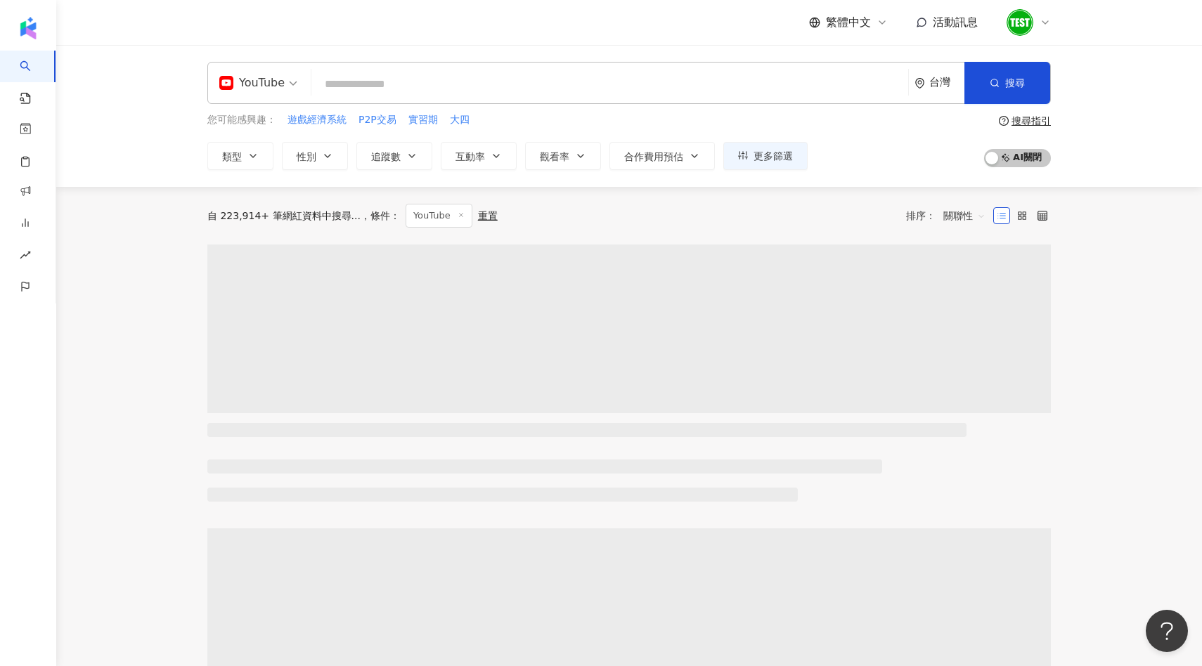
click at [345, 91] on input "search" at bounding box center [610, 84] width 586 height 27
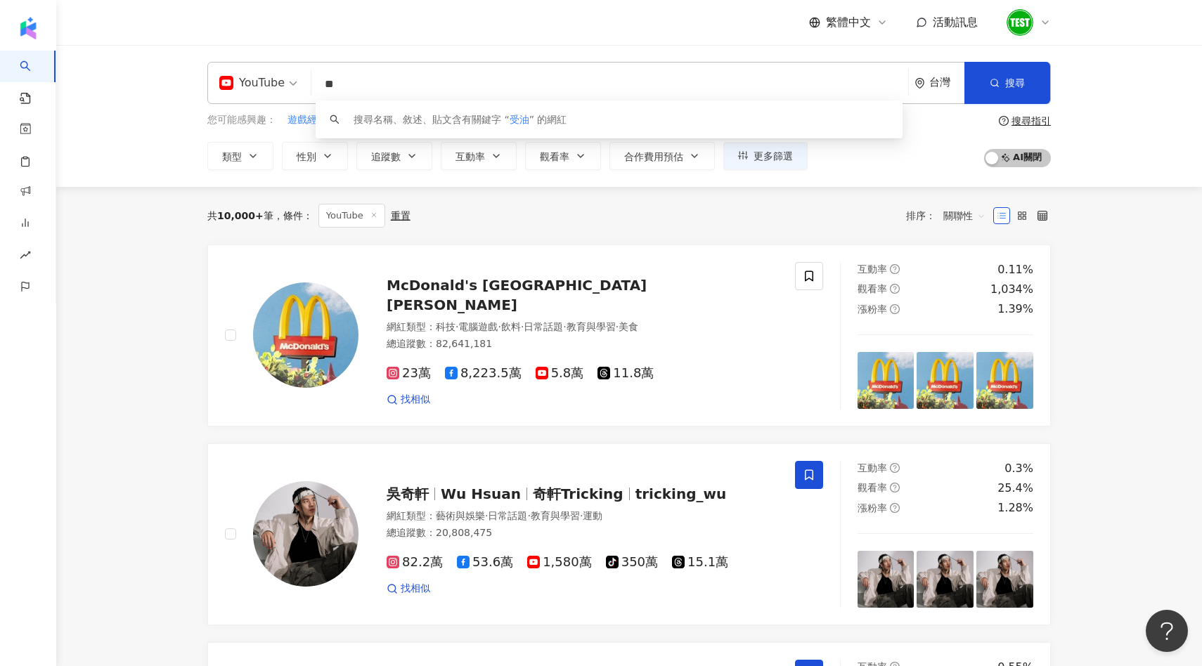
type input "*"
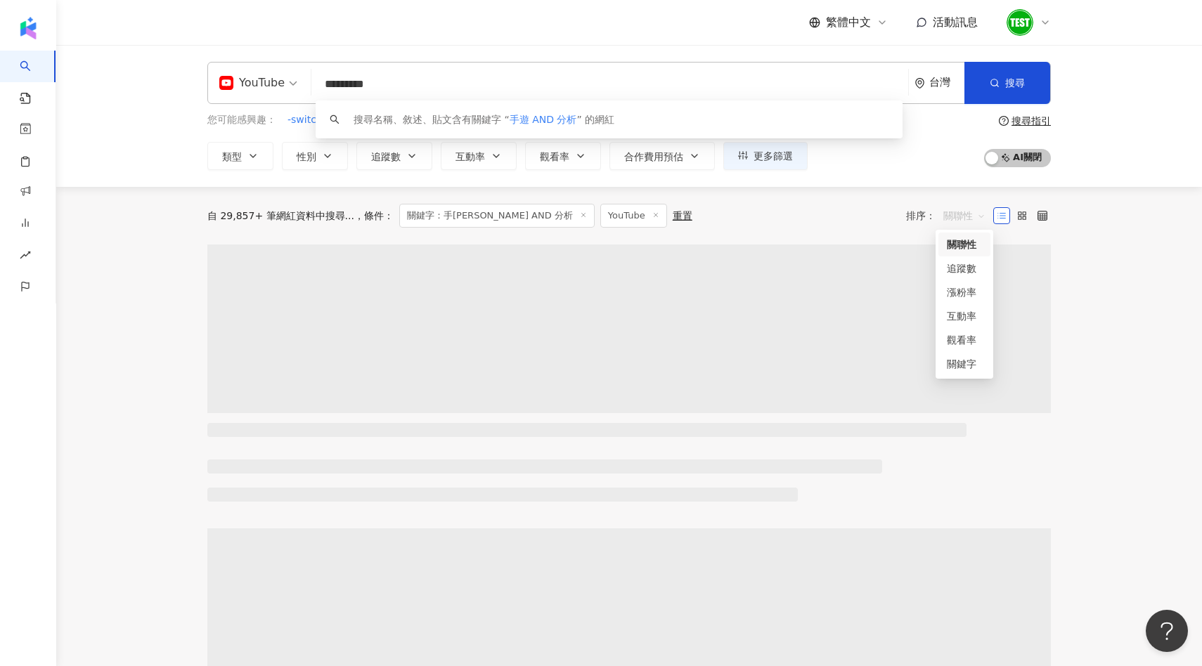
click at [958, 210] on span "關聯性" at bounding box center [964, 216] width 42 height 22
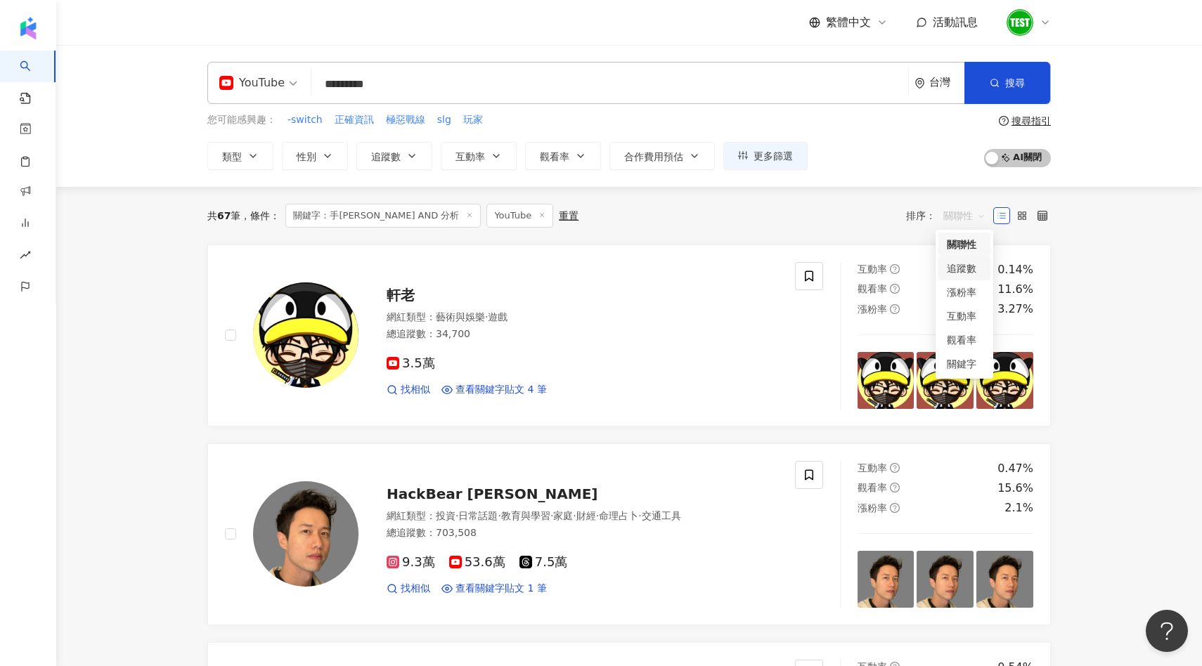
click at [972, 275] on div "追蹤數" at bounding box center [964, 268] width 35 height 15
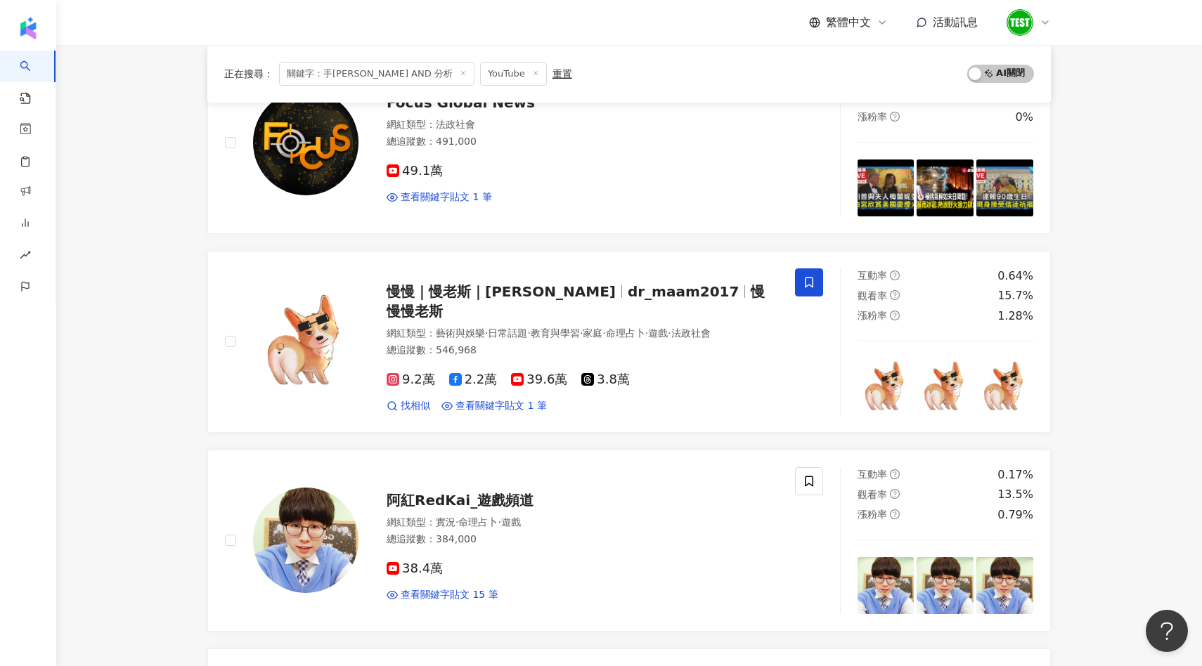
scroll to position [617, 0]
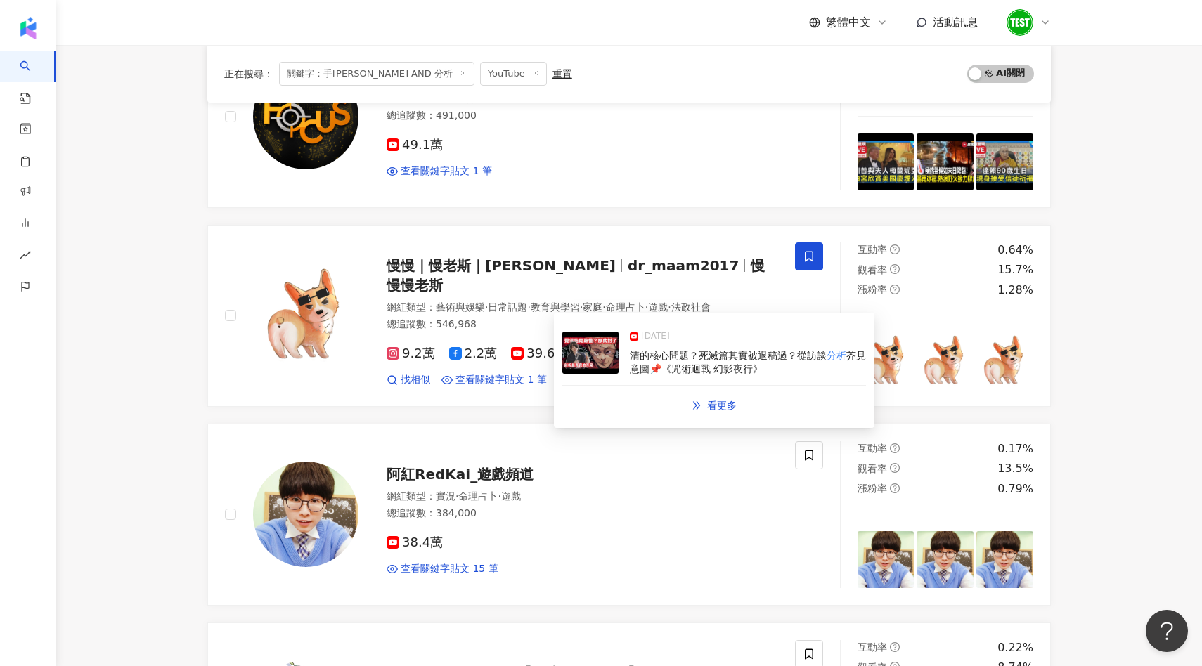
click at [594, 365] on img at bounding box center [590, 353] width 56 height 42
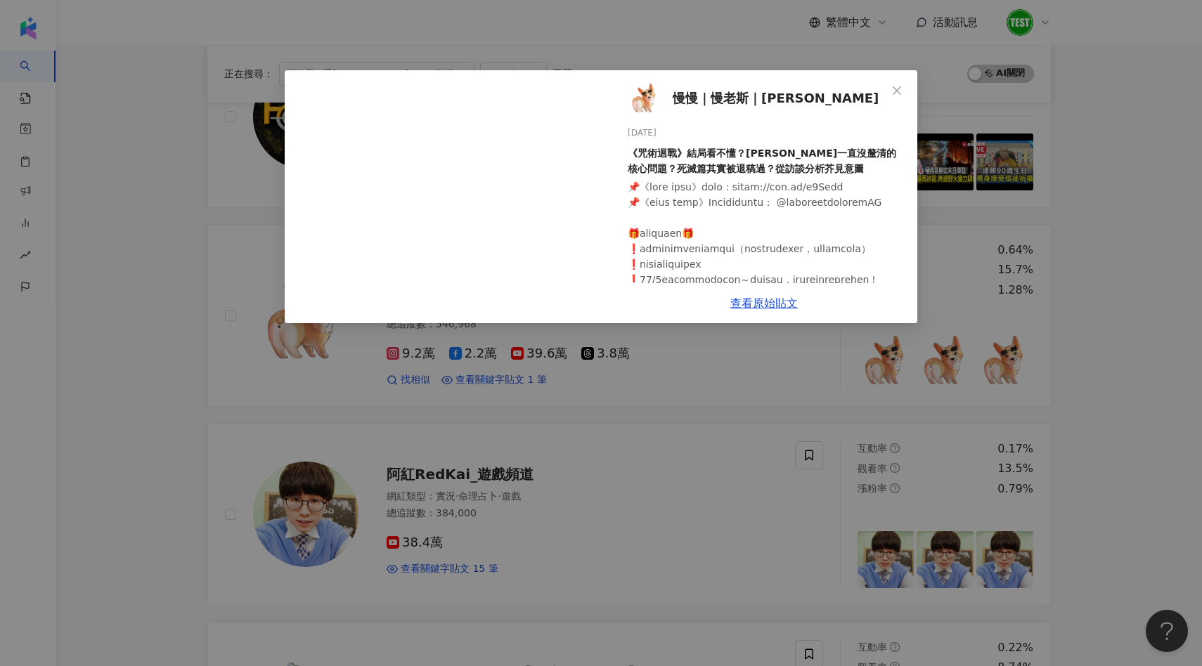
click at [624, 434] on div "慢慢｜慢老斯｜yu-ying 2024/10/1 《咒術迴戰》結局看不懂？芥見一直沒釐清的核心問題？死滅篇其實被退稿過？從訪談分析芥見意圖 7,986 1,8…" at bounding box center [601, 333] width 1202 height 666
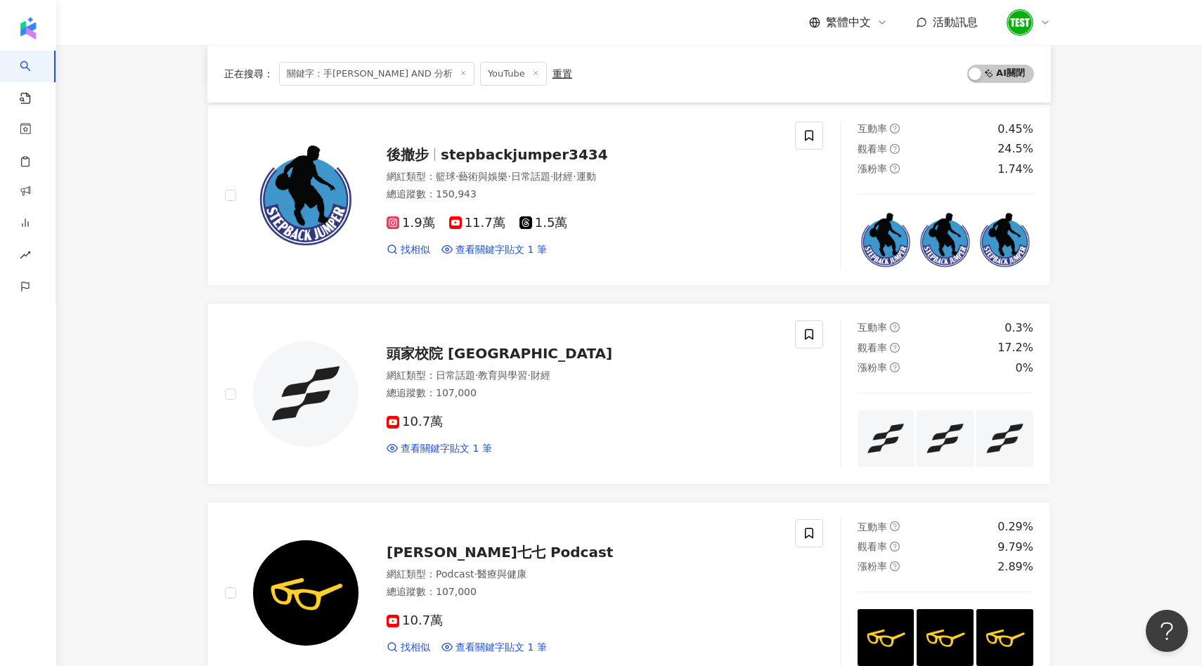
scroll to position [2185, 0]
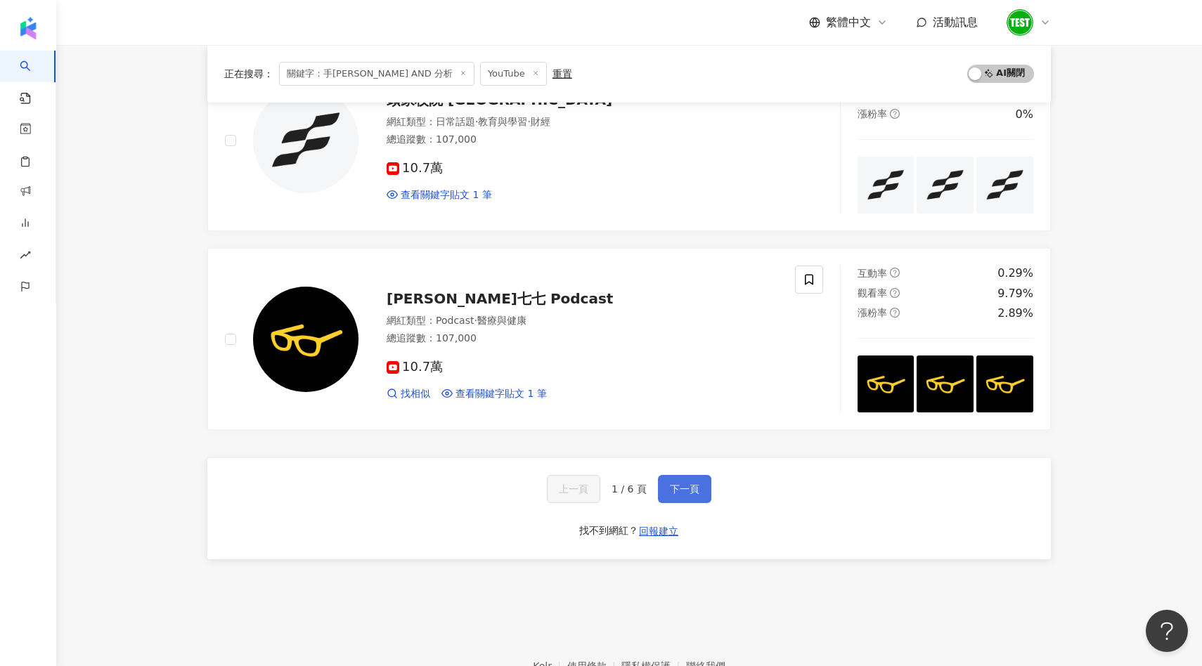
click at [683, 495] on button "下一頁" at bounding box center [684, 489] width 53 height 28
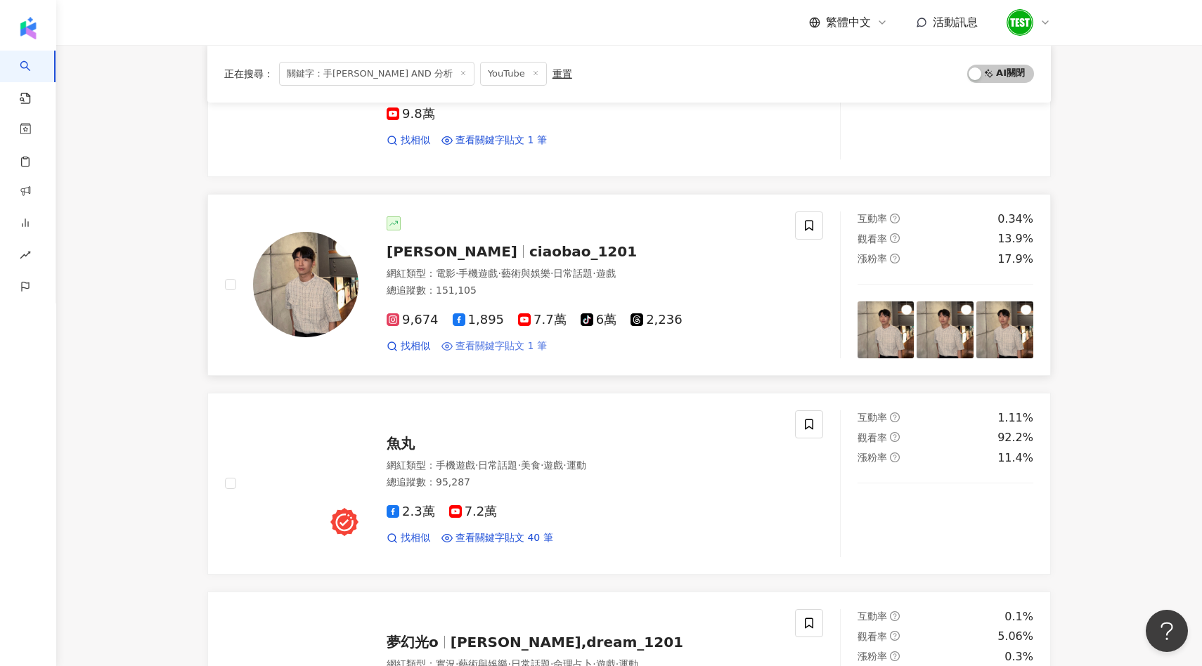
scroll to position [459, 0]
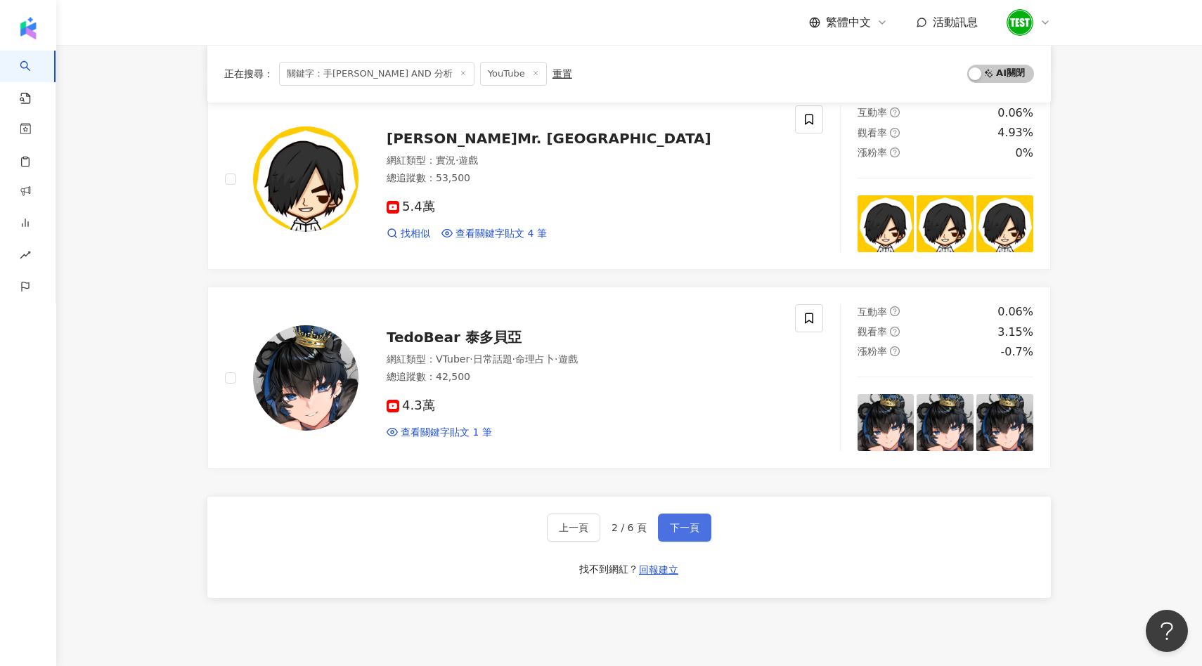
click at [680, 522] on span "下一頁" at bounding box center [685, 527] width 30 height 11
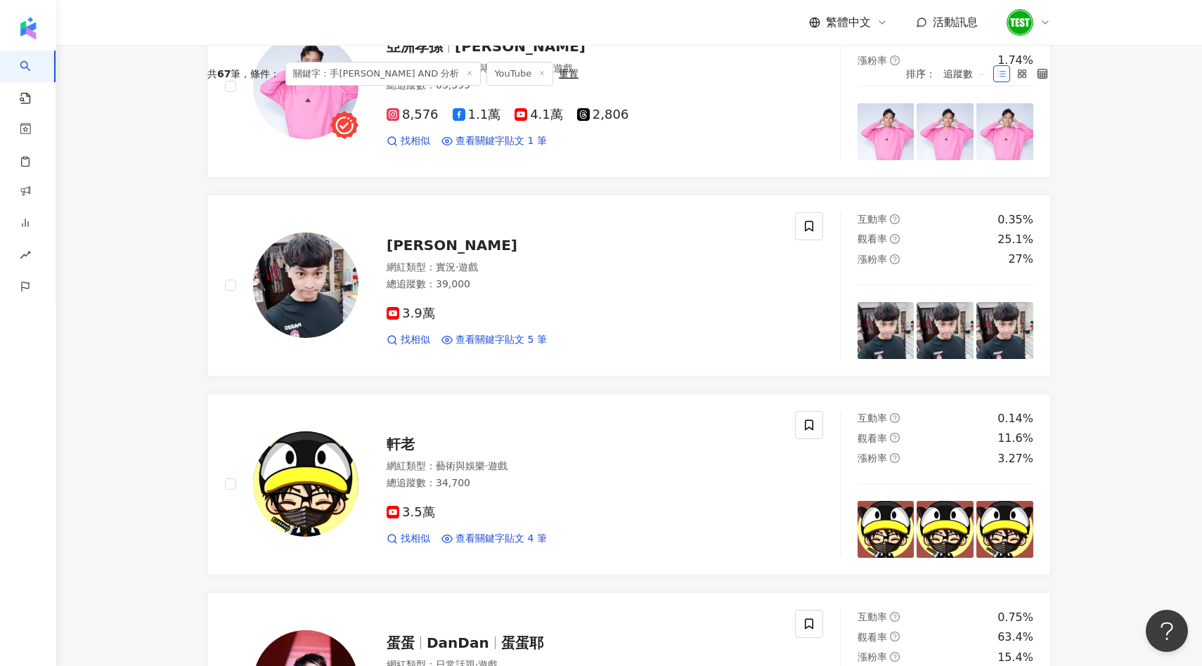
scroll to position [0, 0]
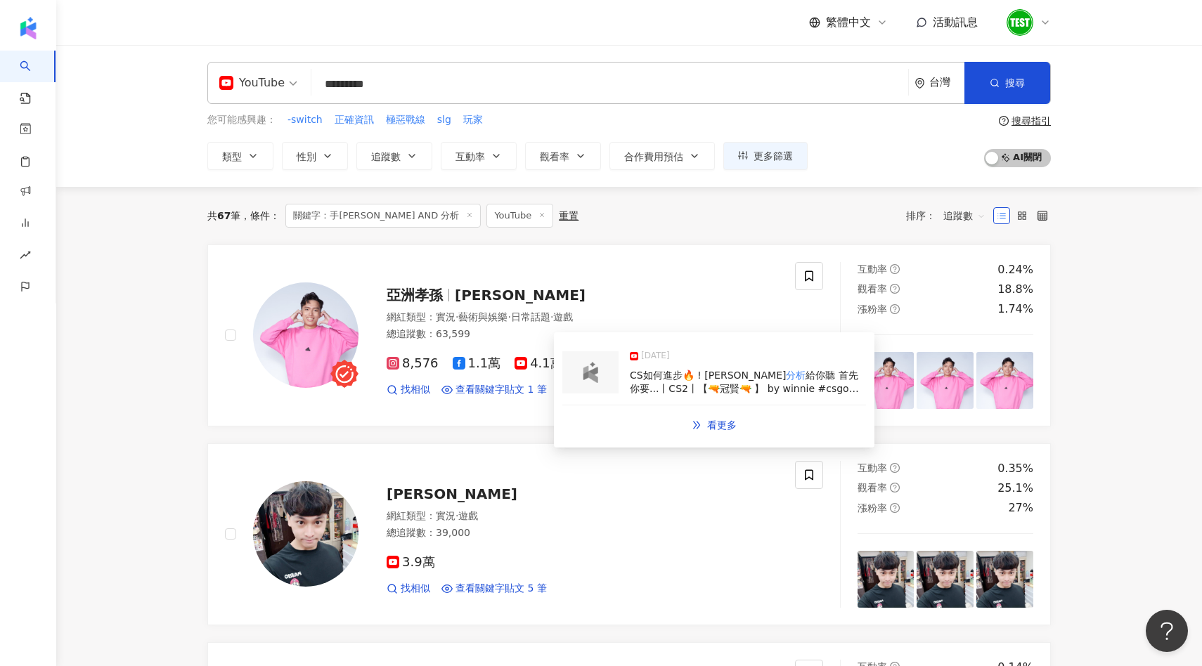
click at [592, 380] on img at bounding box center [590, 372] width 28 height 21
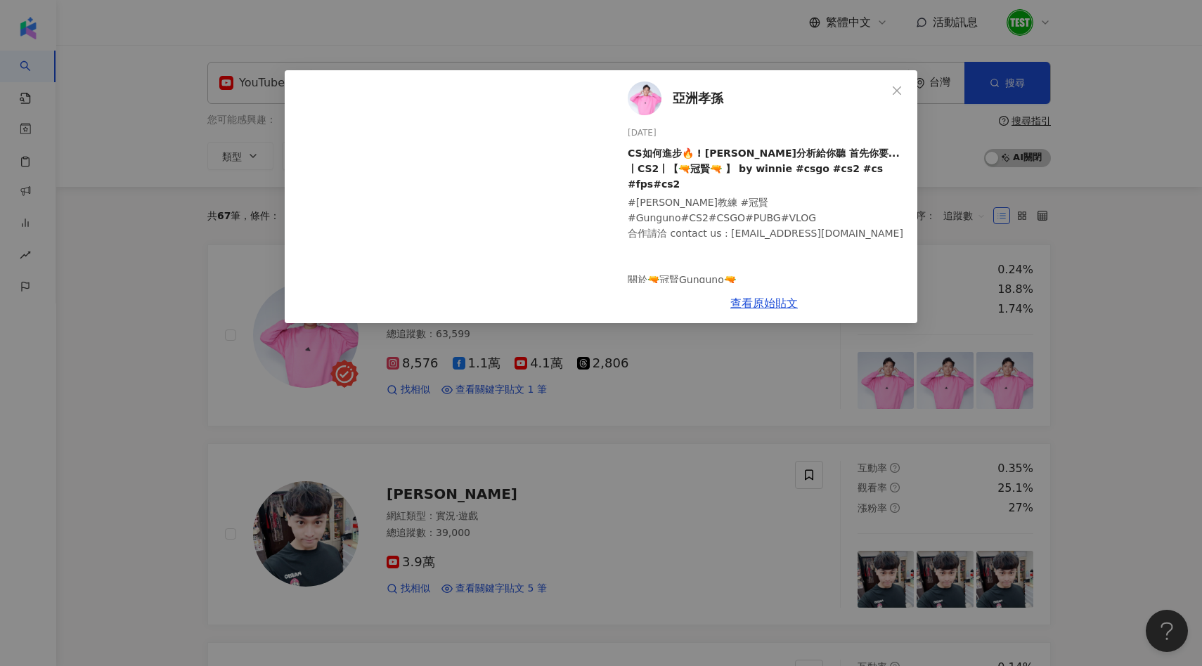
click at [588, 422] on div "亞洲孝孫 2024/12/30 CS如何進步🔥 ! 阿賢分析給你聽 首先你要...丨CS2丨【🔫冠賢🔫 】 by winnie #csgo #cs2 #cs …" at bounding box center [601, 333] width 1202 height 666
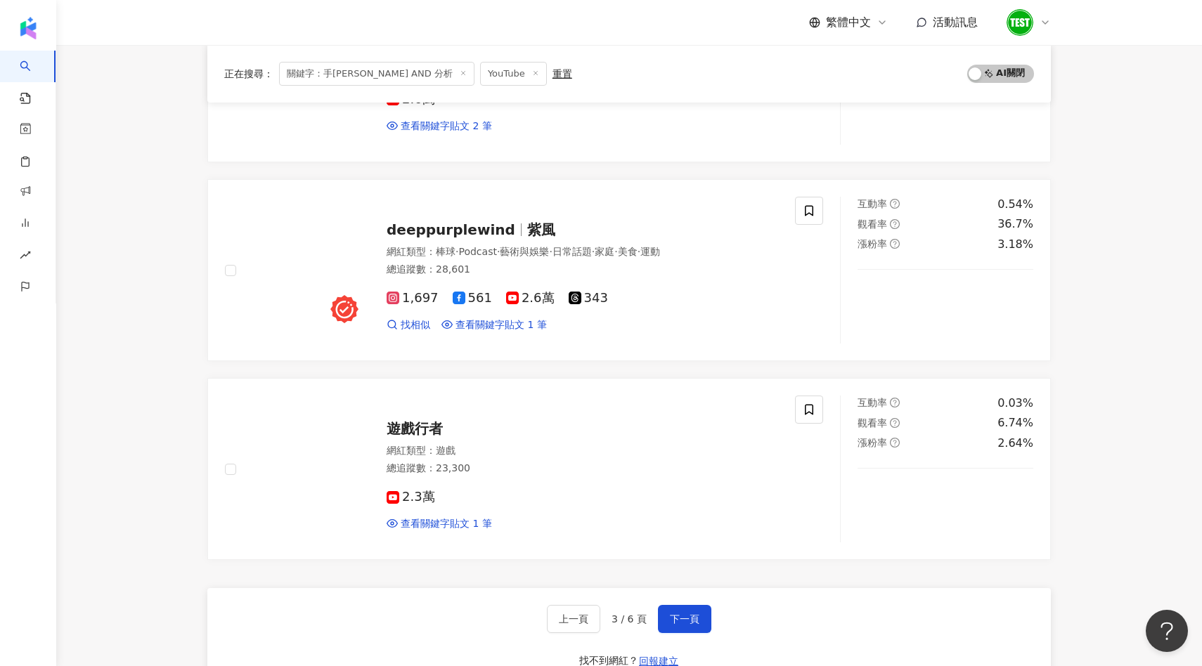
scroll to position [2066, 0]
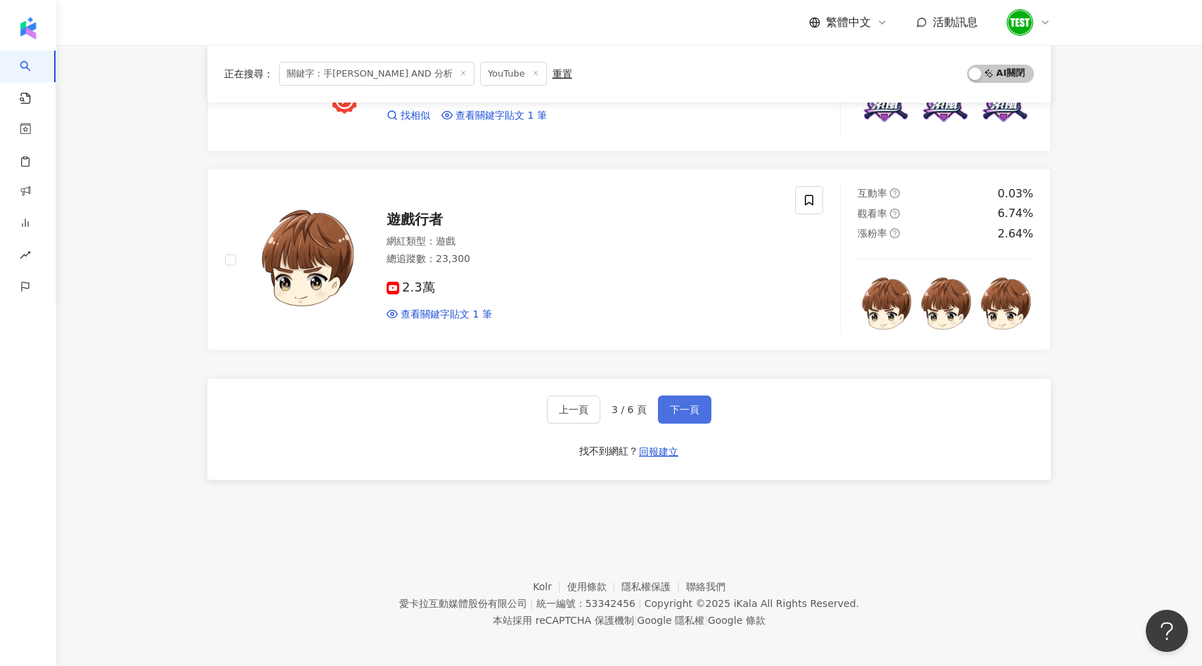
click at [680, 413] on span "下一頁" at bounding box center [685, 409] width 30 height 11
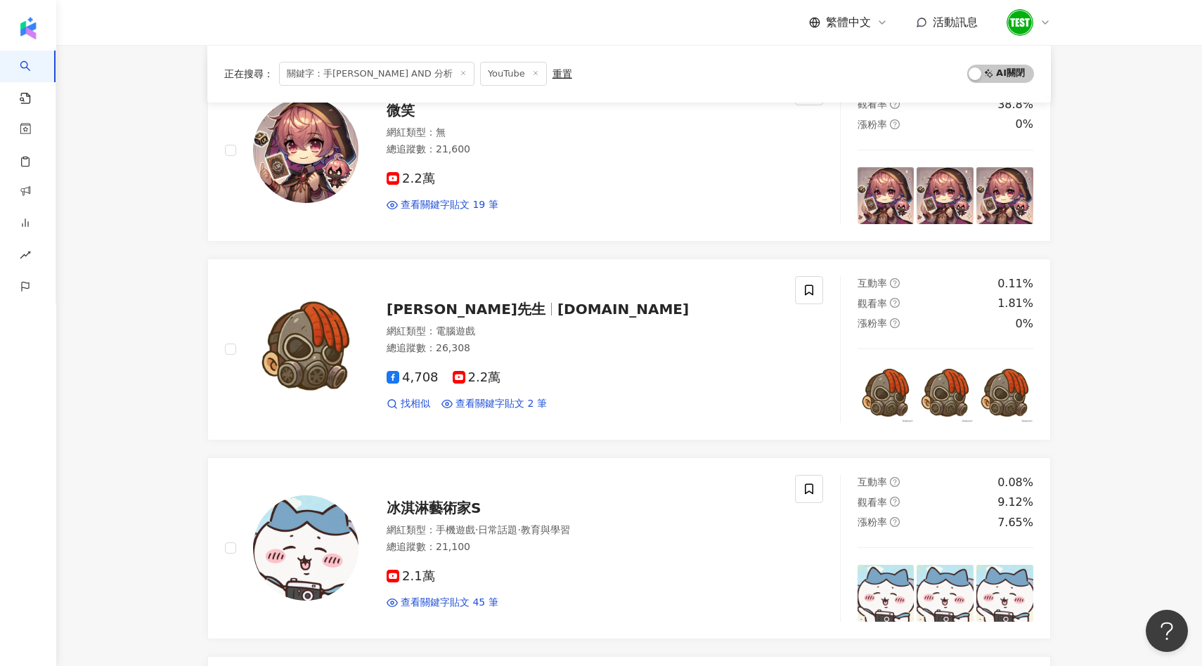
scroll to position [0, 0]
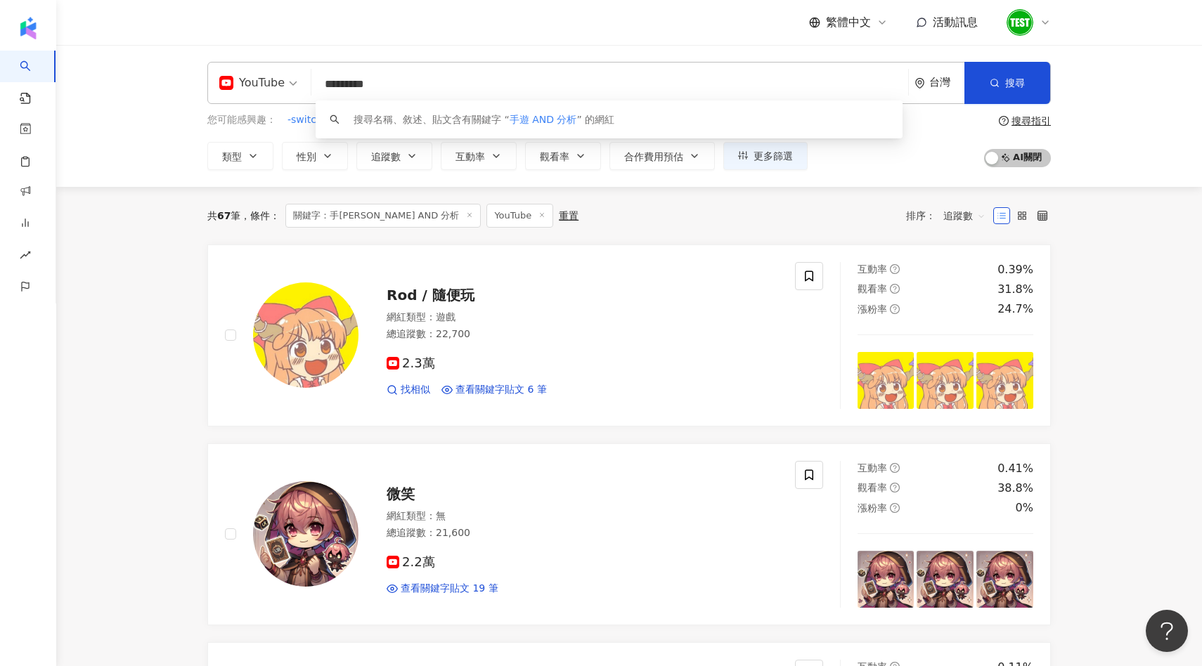
drag, startPoint x: 345, startPoint y: 86, endPoint x: 322, endPoint y: 86, distance: 23.2
click at [323, 86] on input "*********" at bounding box center [610, 84] width 586 height 27
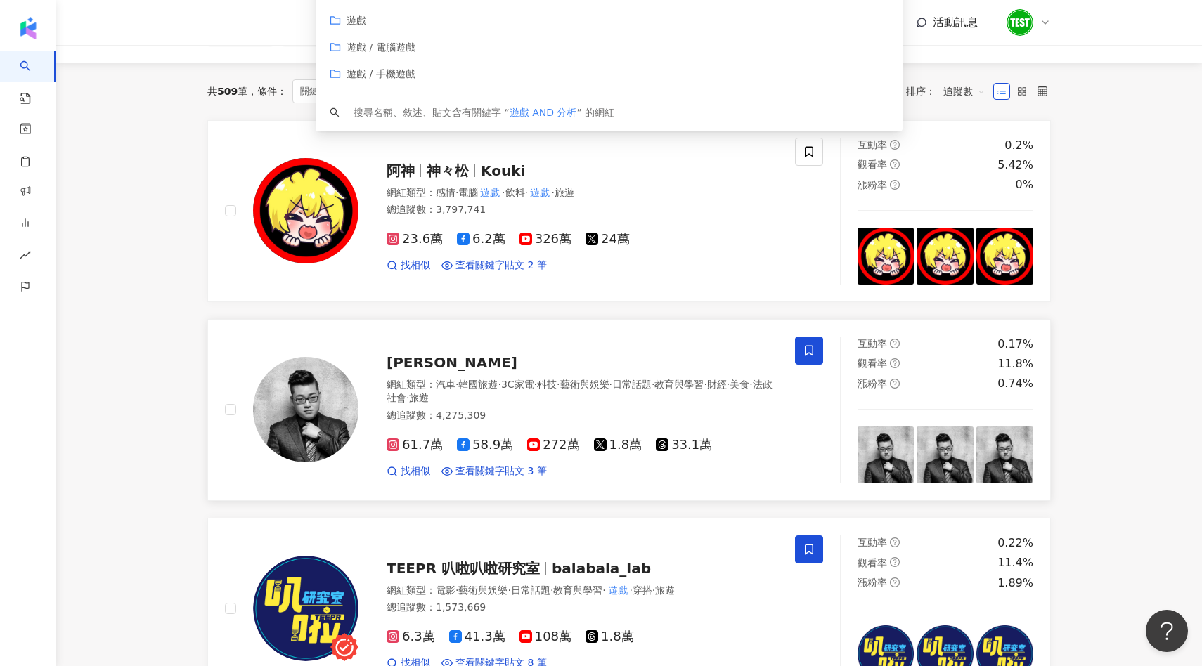
scroll to position [162, 0]
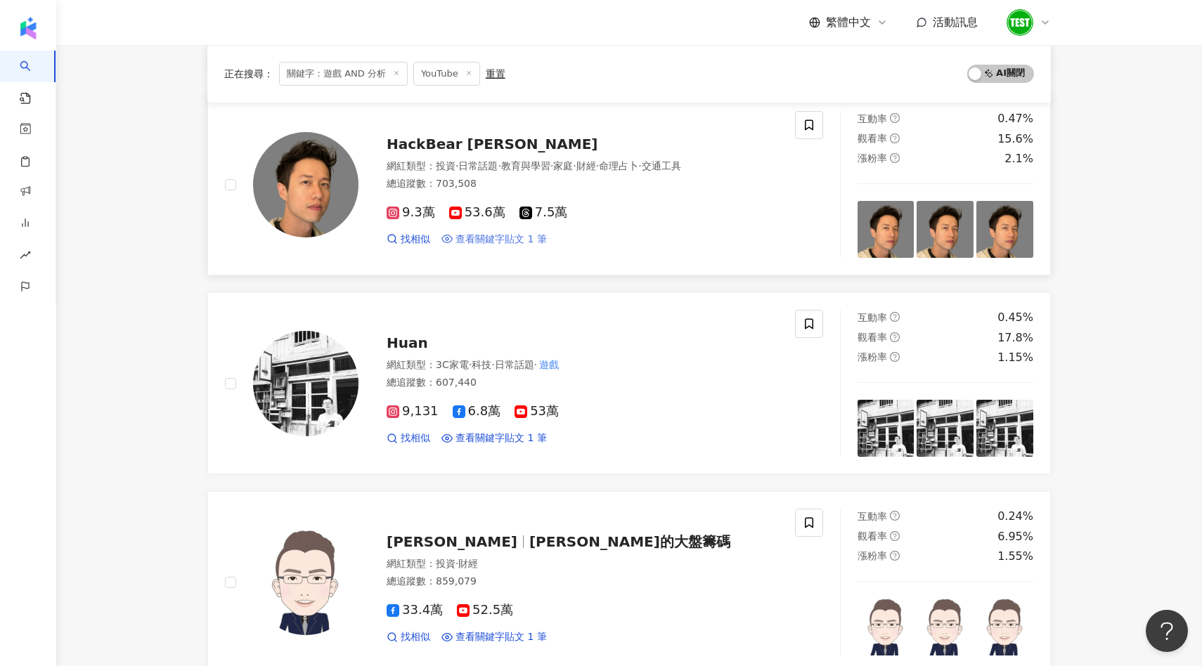
scroll to position [1587, 0]
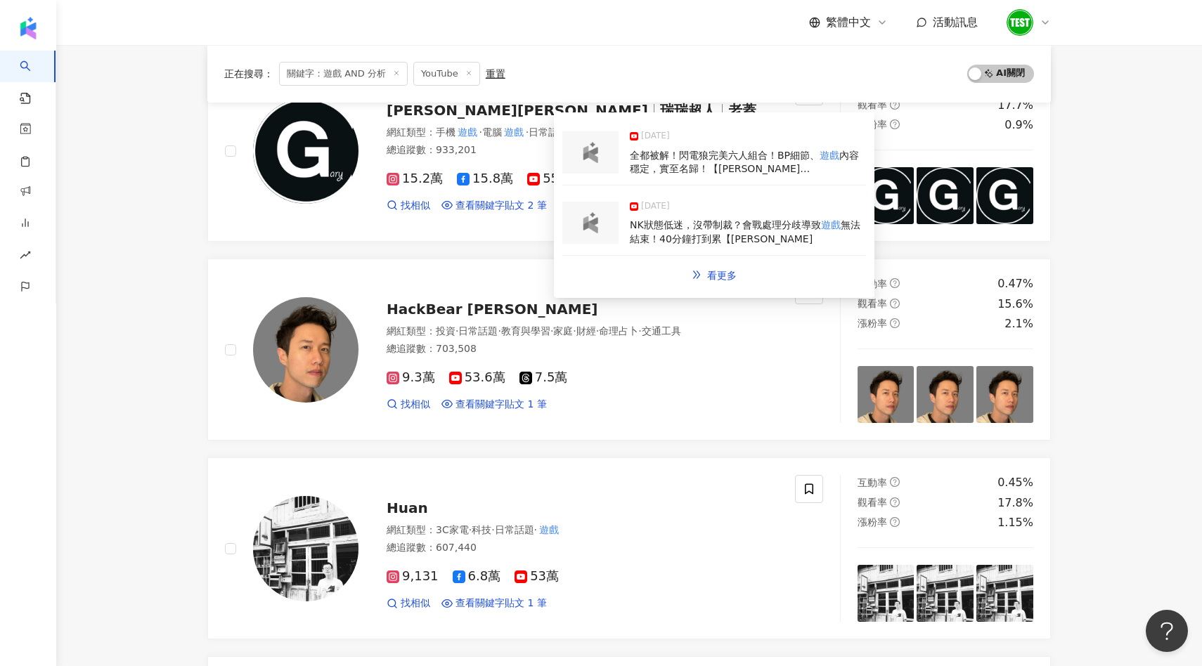
click at [600, 153] on img at bounding box center [590, 152] width 28 height 21
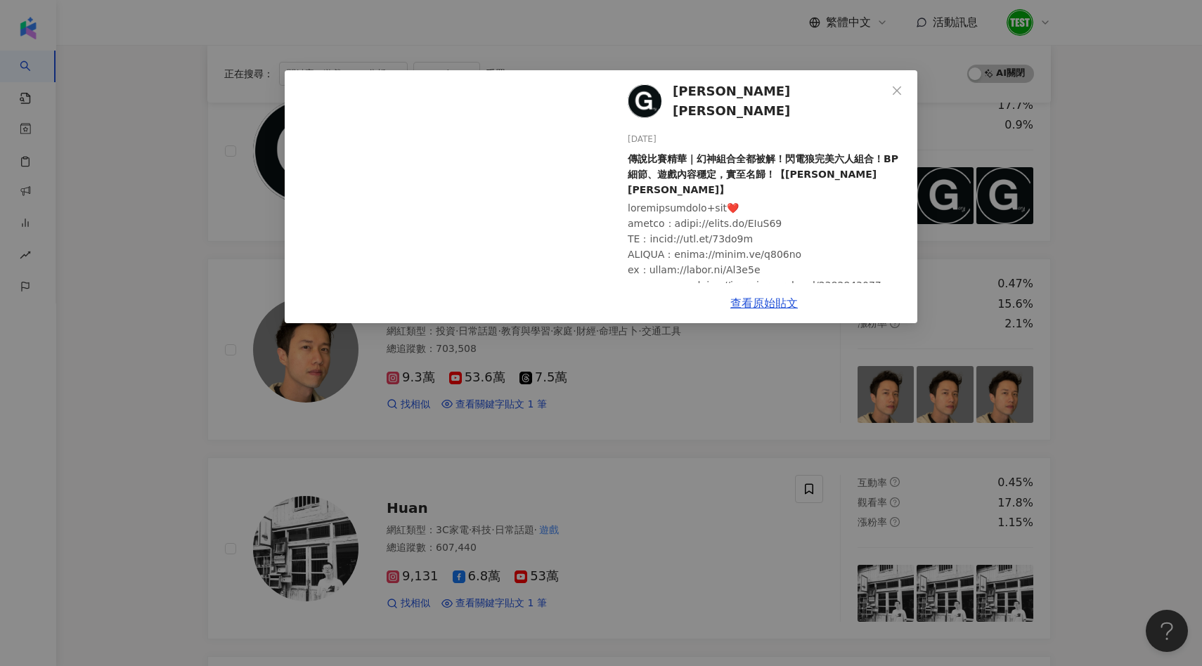
click at [541, 366] on div "Gary蓋瑞 2025/5/8 傳說比賽精華｜幻神組合全都被解！閃電狼完美六人組合！BP細節、遊戲內容穩定，實至名歸！【Gary 蓋瑞】 1,115 69 1…" at bounding box center [601, 333] width 1202 height 666
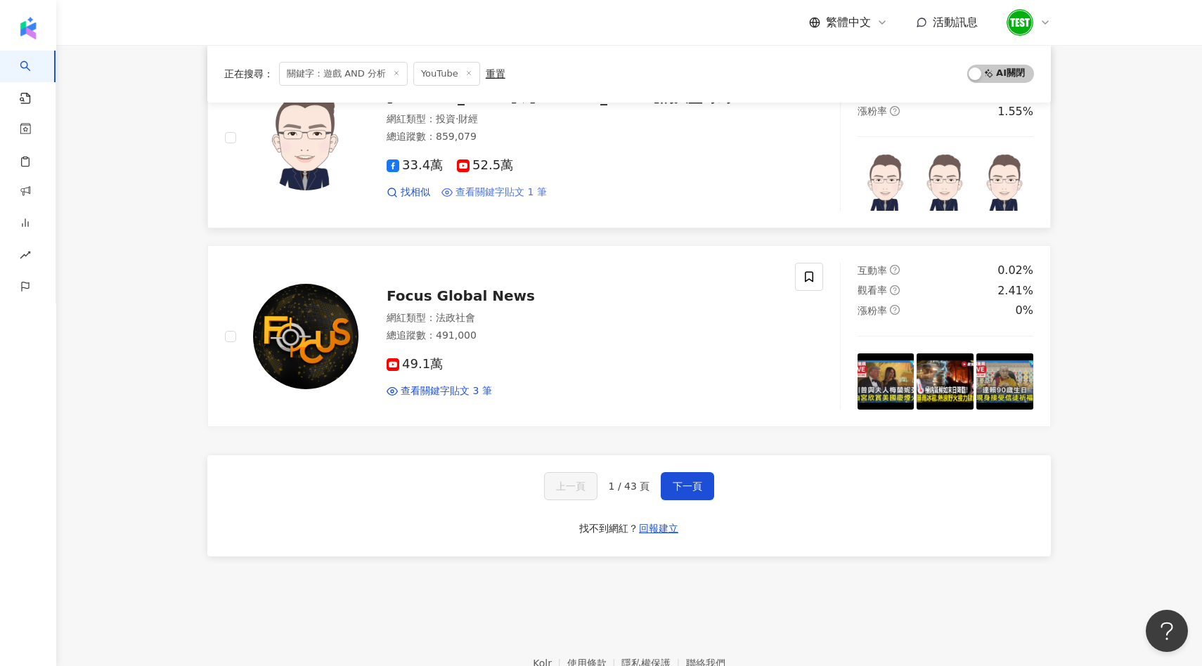
scroll to position [2253, 0]
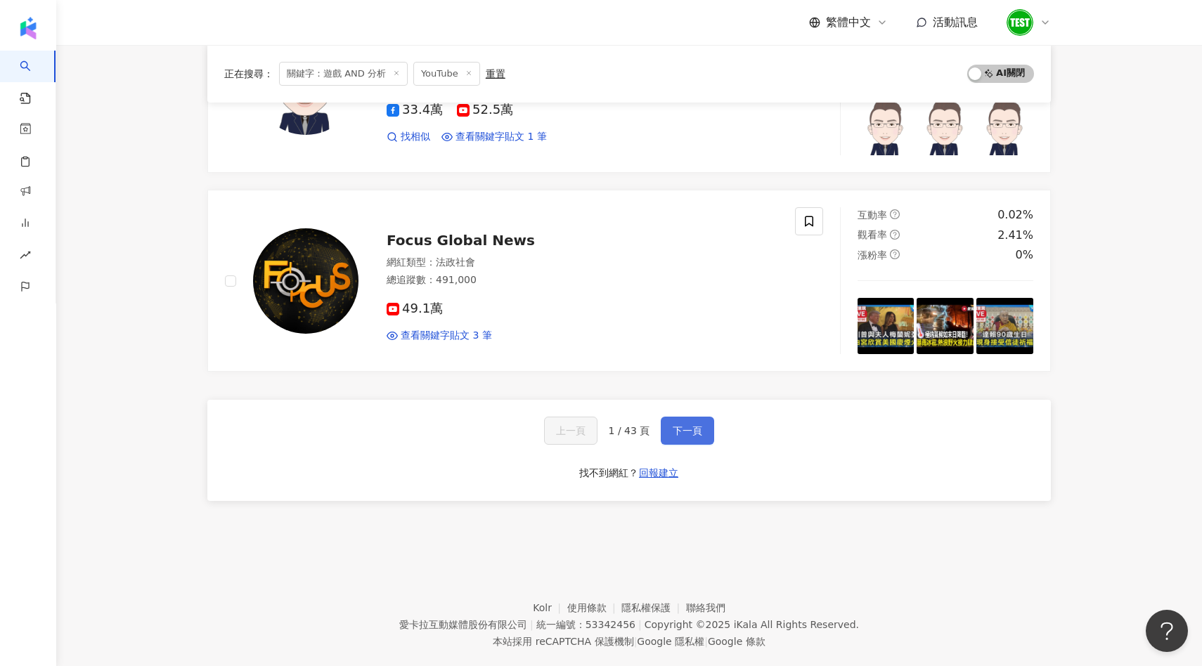
click at [682, 432] on span "下一頁" at bounding box center [688, 430] width 30 height 11
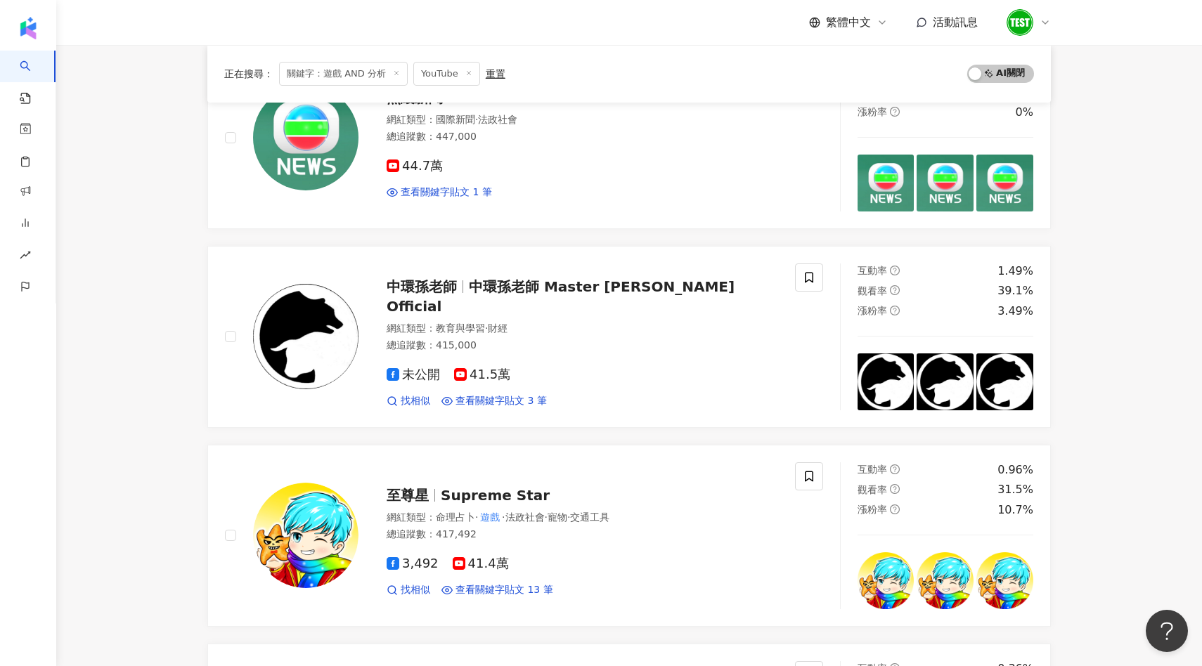
scroll to position [0, 0]
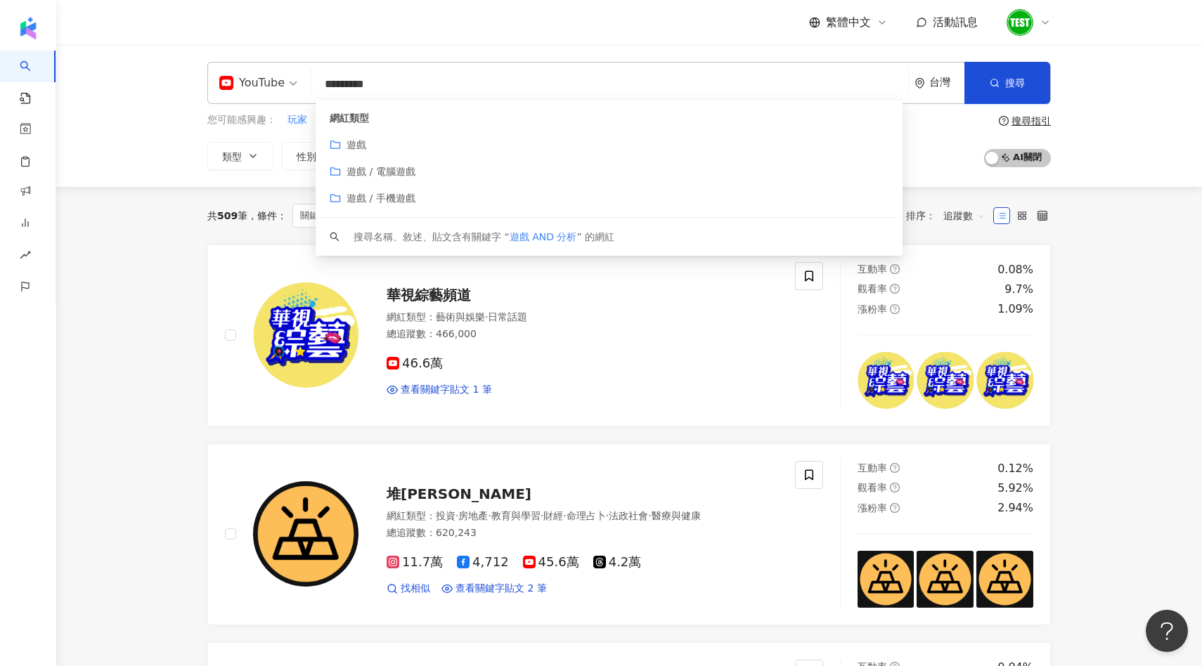
drag, startPoint x: 344, startPoint y: 85, endPoint x: 313, endPoint y: 85, distance: 30.9
click at [313, 85] on div "YouTube ********* 台灣 搜尋 customizedTag keyword 網紅類型 遊戲 遊戲 / 電腦遊戲 遊戲 / 手機遊戲 搜尋名稱、…" at bounding box center [629, 83] width 844 height 42
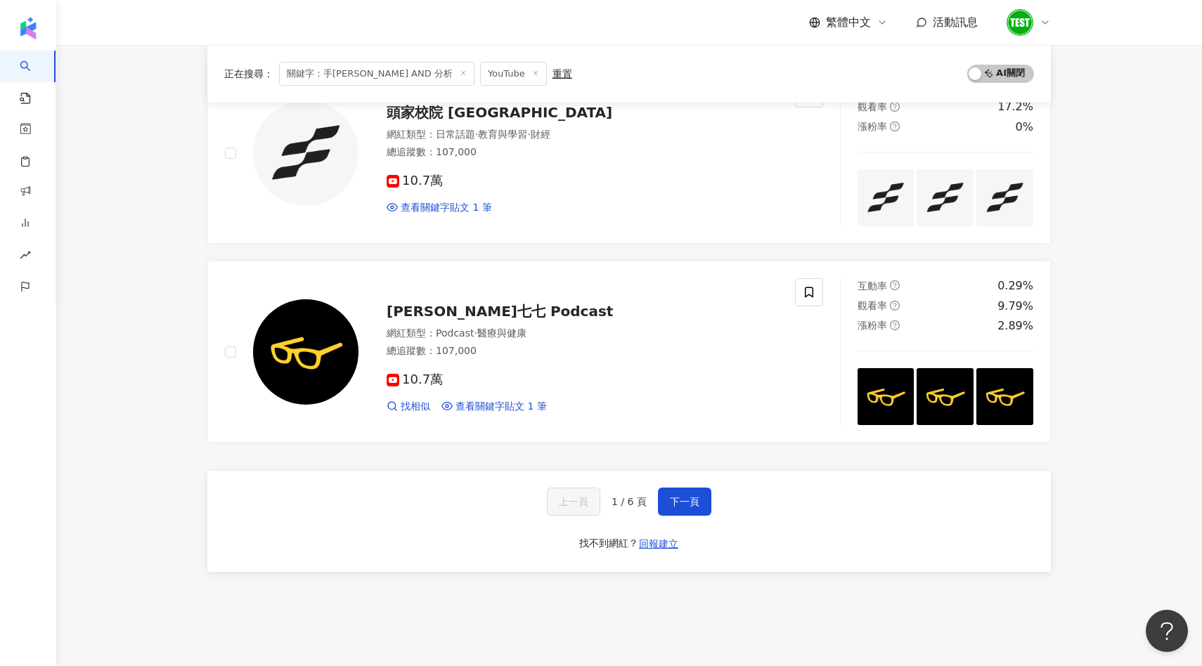
scroll to position [2180, 0]
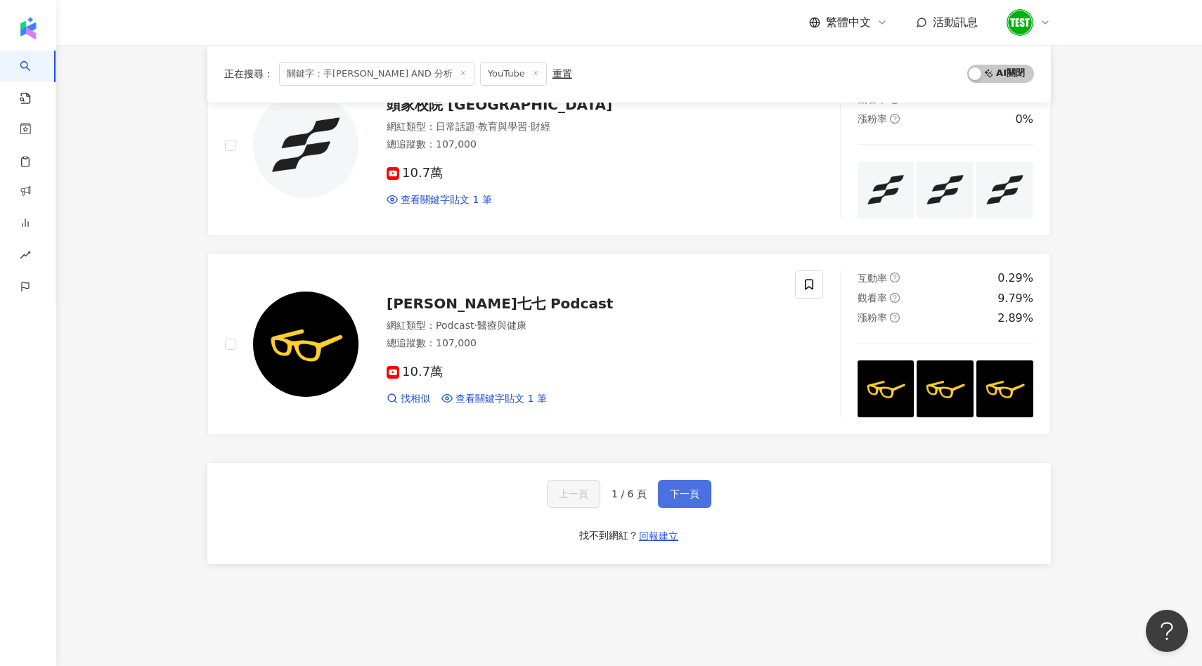
click at [663, 487] on button "下一頁" at bounding box center [684, 494] width 53 height 28
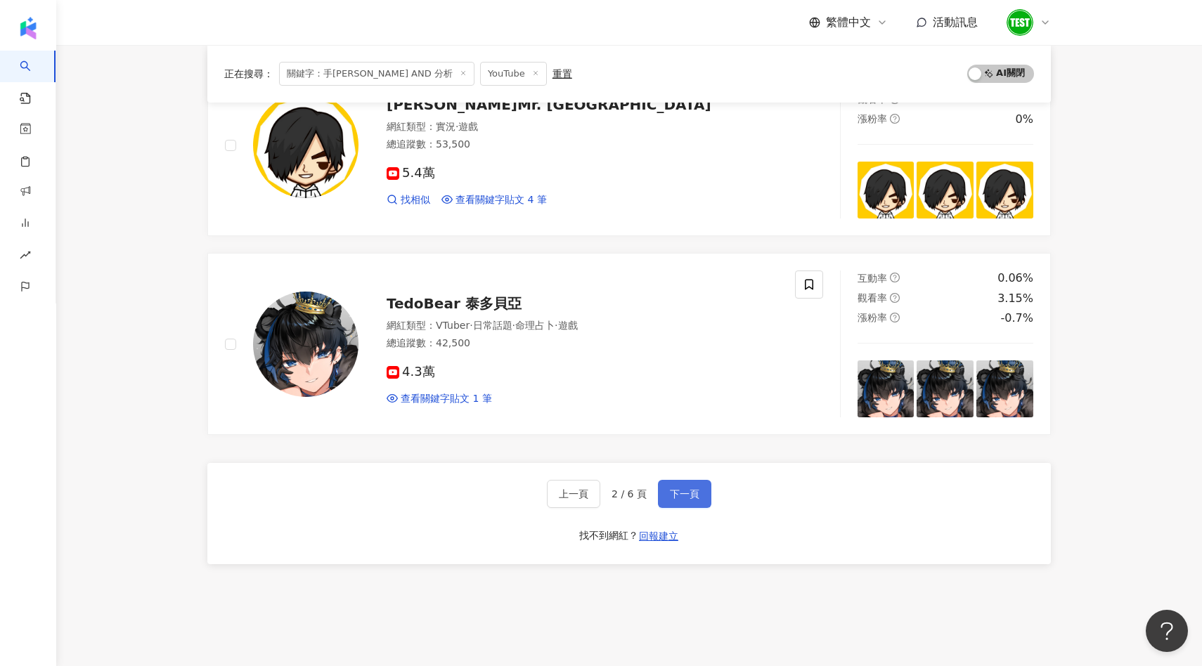
click at [681, 496] on span "下一頁" at bounding box center [685, 494] width 30 height 11
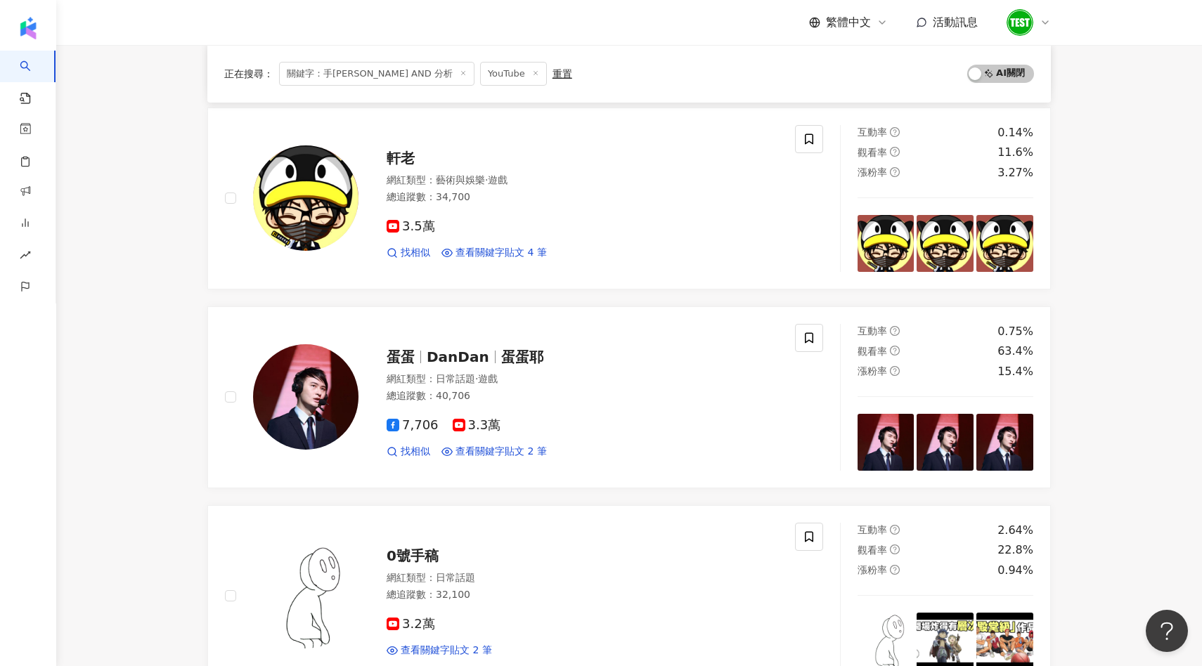
scroll to position [0, 0]
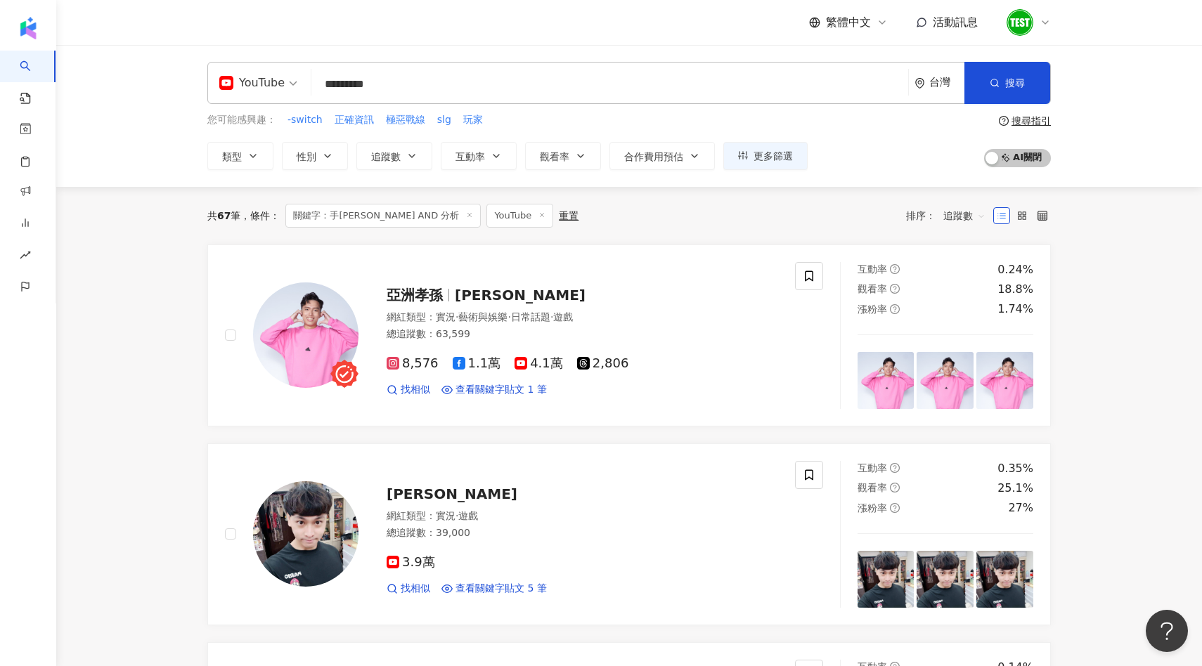
drag, startPoint x: 377, startPoint y: 84, endPoint x: 460, endPoint y: 84, distance: 83.0
click at [450, 84] on input "*********" at bounding box center [610, 84] width 586 height 27
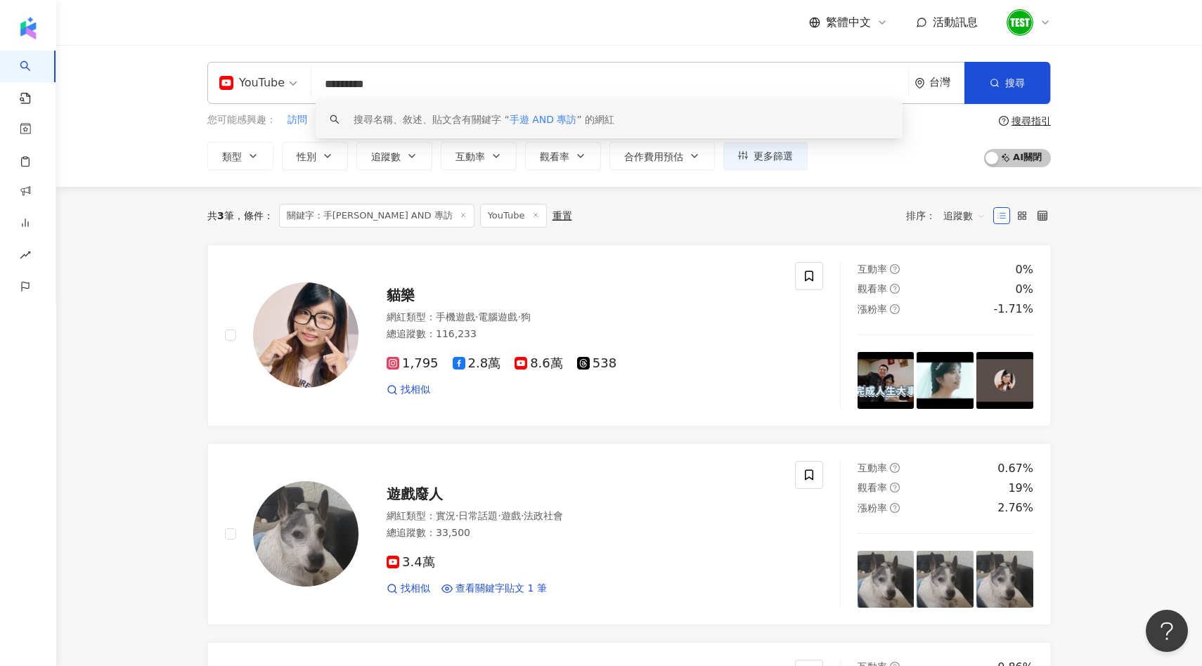
drag, startPoint x: 342, startPoint y: 84, endPoint x: 300, endPoint y: 84, distance: 41.5
click at [302, 84] on div "YouTube ********* 台灣 搜尋 keyword 搜尋名稱、敘述、貼文含有關鍵字 “ 手遊 AND 專訪 ” 的網紅" at bounding box center [629, 83] width 844 height 42
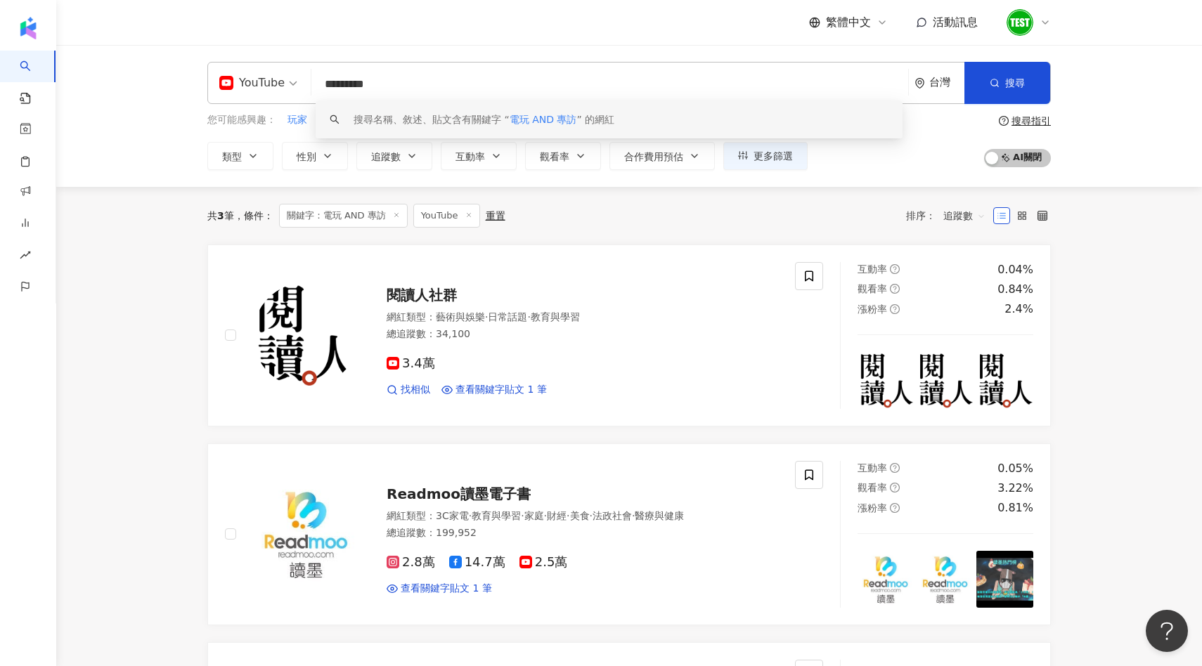
drag, startPoint x: 343, startPoint y: 85, endPoint x: 297, endPoint y: 85, distance: 45.7
click at [298, 85] on div "YouTube ********* 台灣 搜尋 keyword 搜尋名稱、敘述、貼文含有關鍵字 “ 電玩 AND 專訪 ” 的網紅" at bounding box center [629, 83] width 844 height 42
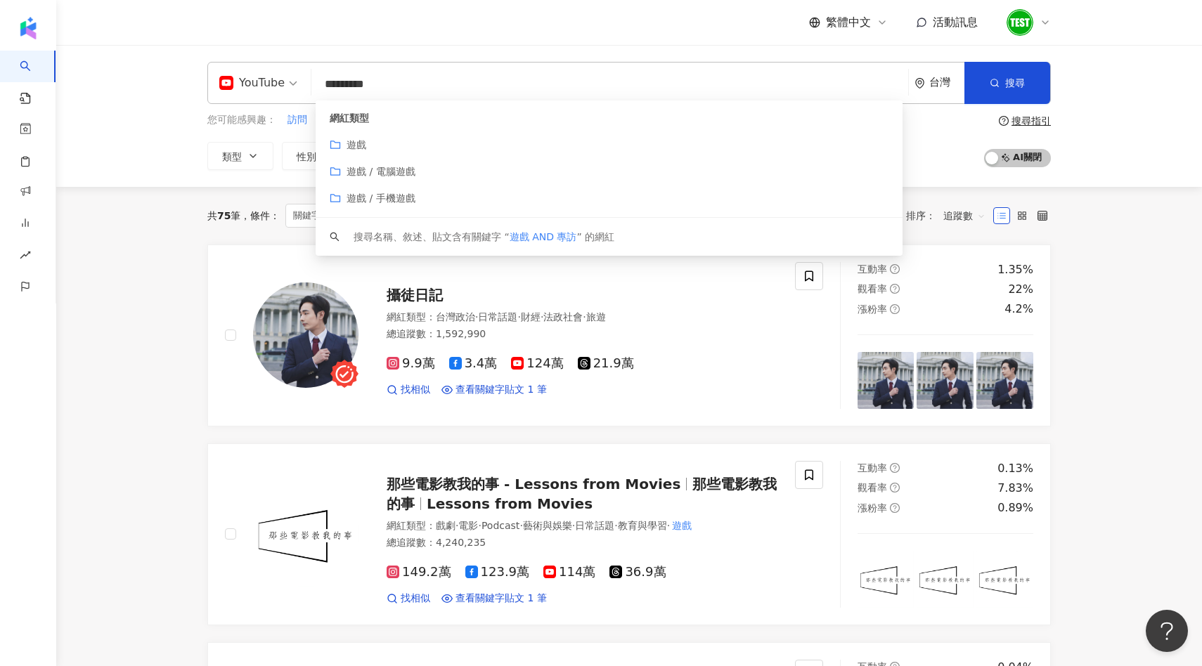
type input "*********"
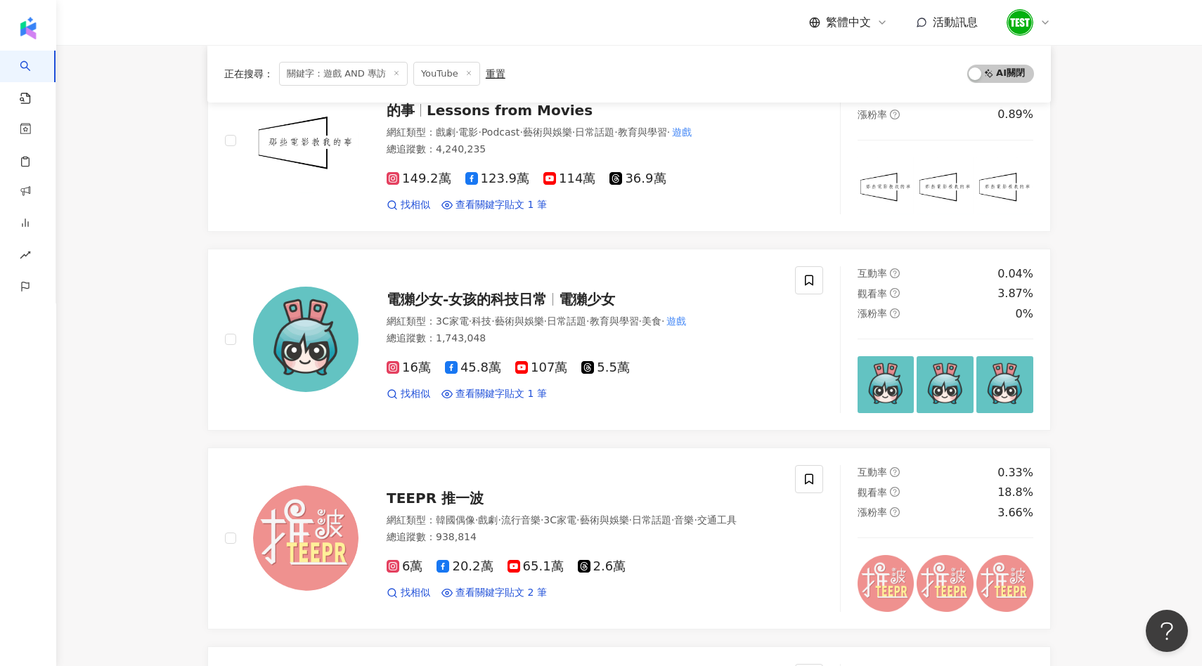
scroll to position [405, 0]
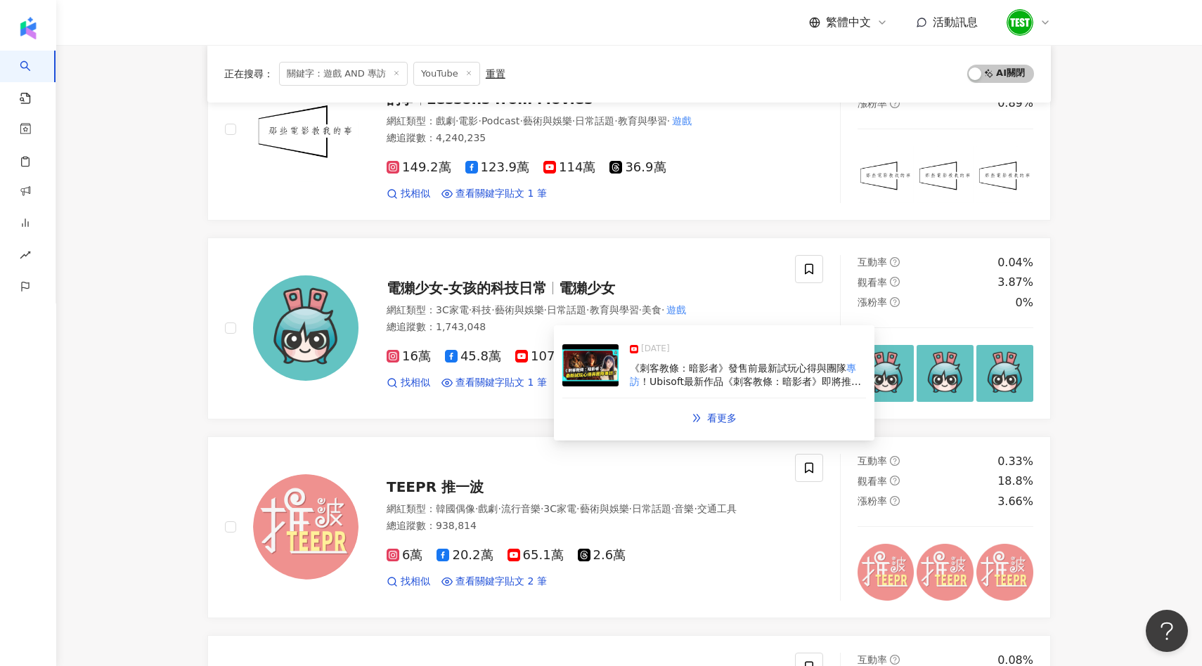
click at [574, 370] on img at bounding box center [590, 365] width 56 height 42
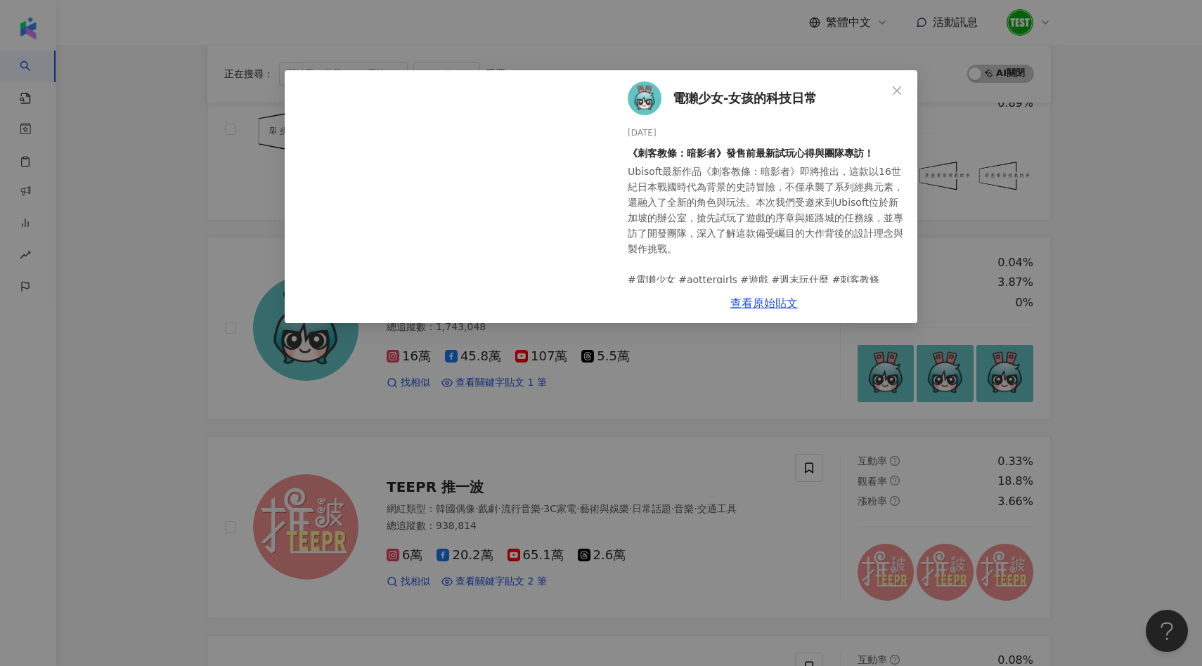
click at [1074, 273] on div "電獺少女-女孩的科技日常 2025/1/24 《刺客教條：暗影者》發售前最新試玩心得與團隊專訪！ 108 65 4,068 查看原始貼文" at bounding box center [601, 333] width 1202 height 666
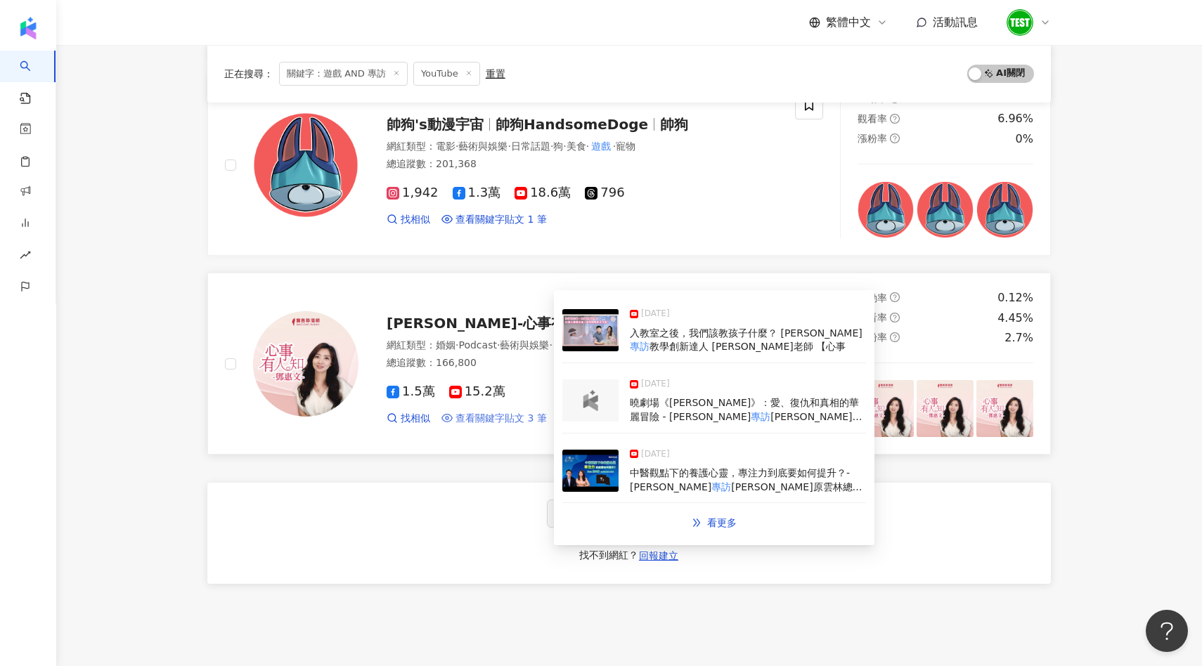
scroll to position [2203, 0]
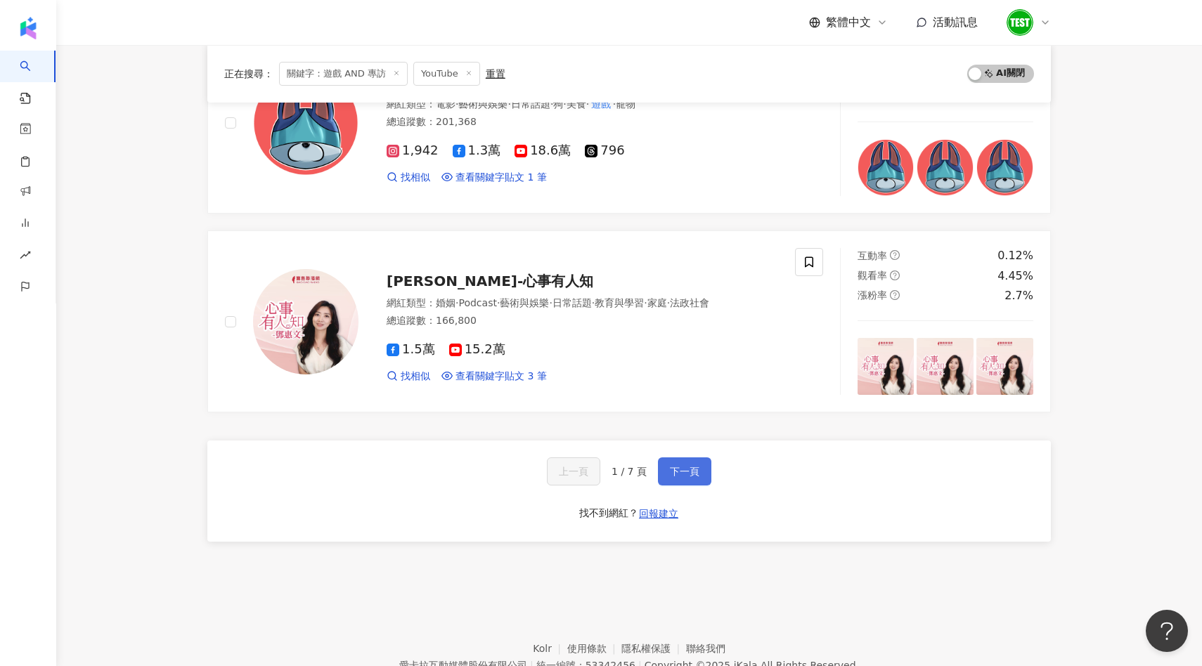
click at [679, 472] on span "下一頁" at bounding box center [685, 471] width 30 height 11
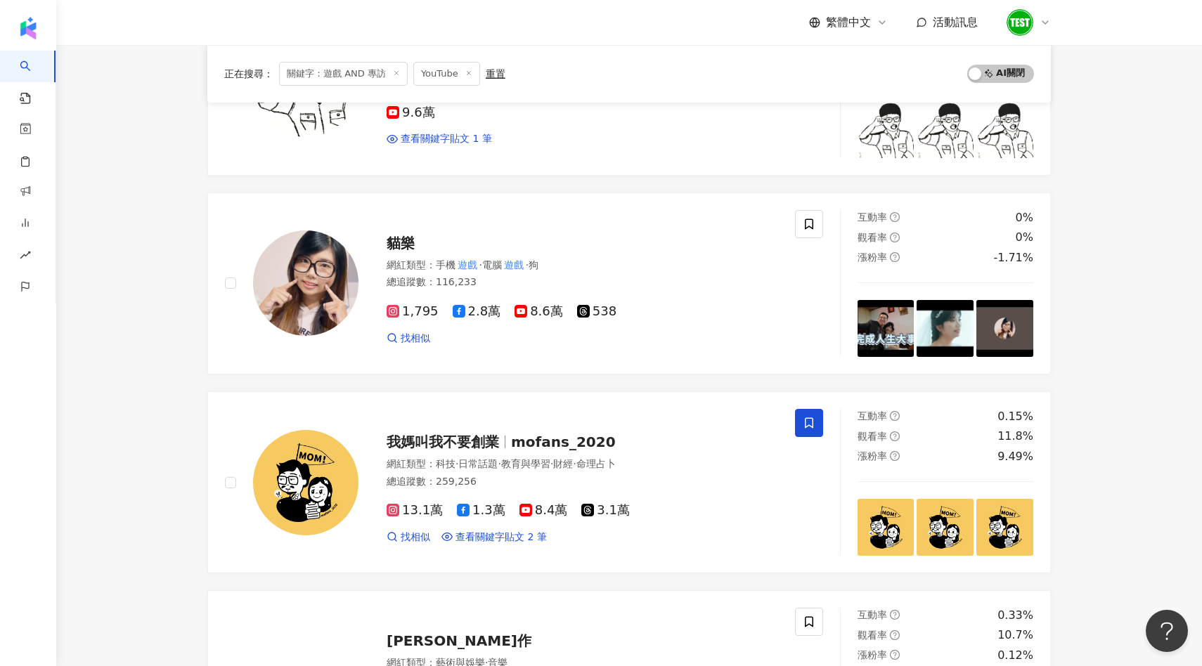
scroll to position [1746, 0]
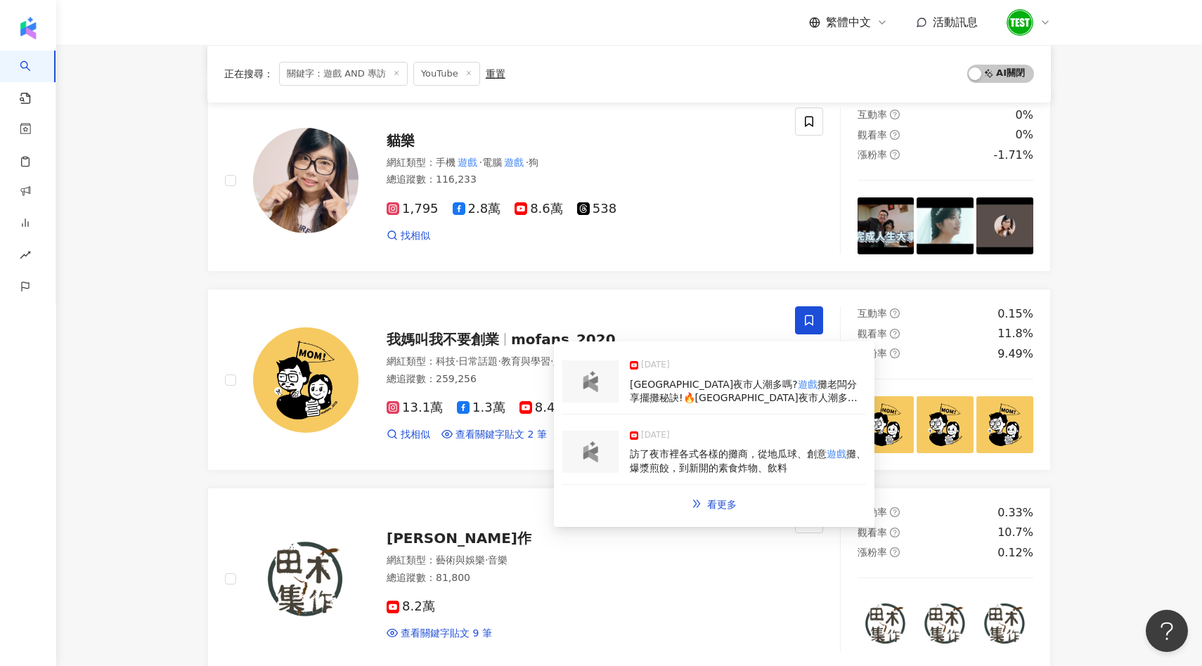
click at [584, 386] on img at bounding box center [590, 381] width 28 height 21
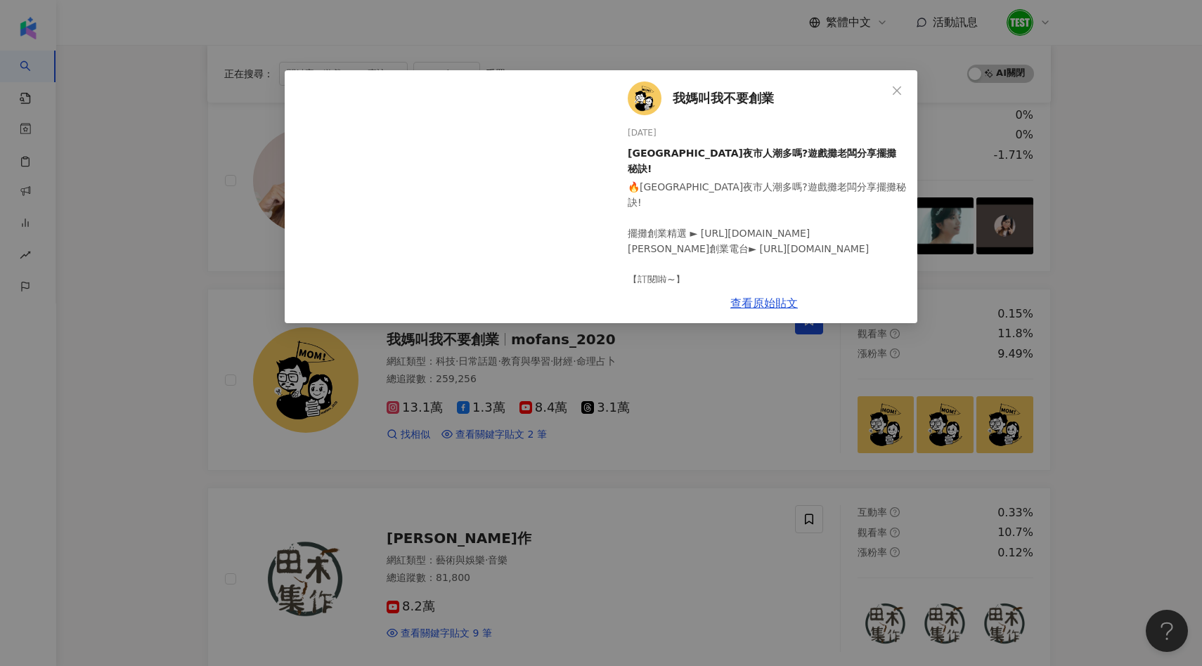
click at [591, 484] on div "我媽叫我不要創業 2025/8/28 仁海宮夜市人潮多嗎?遊戲攤老闆分享擺攤秘訣! 🔥仁海宮夜市人潮多嗎?遊戲攤老闆分享擺攤秘訣! 擺攤創業精選 ► http…" at bounding box center [601, 333] width 1202 height 666
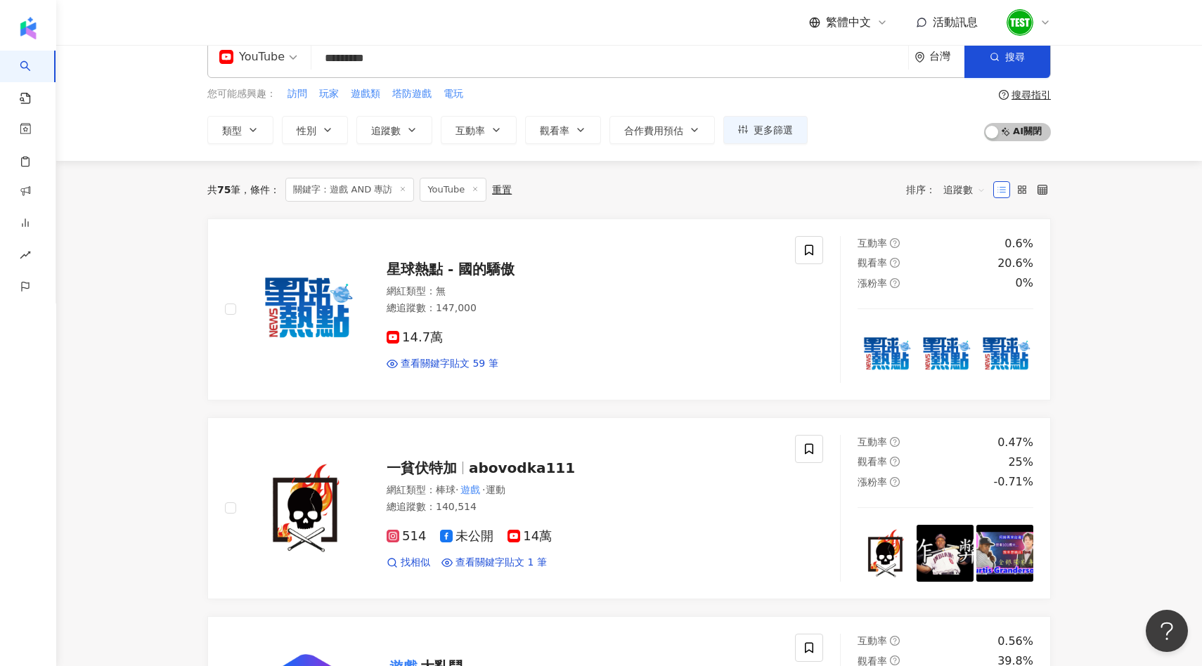
scroll to position [0, 0]
